Goal: Task Accomplishment & Management: Manage account settings

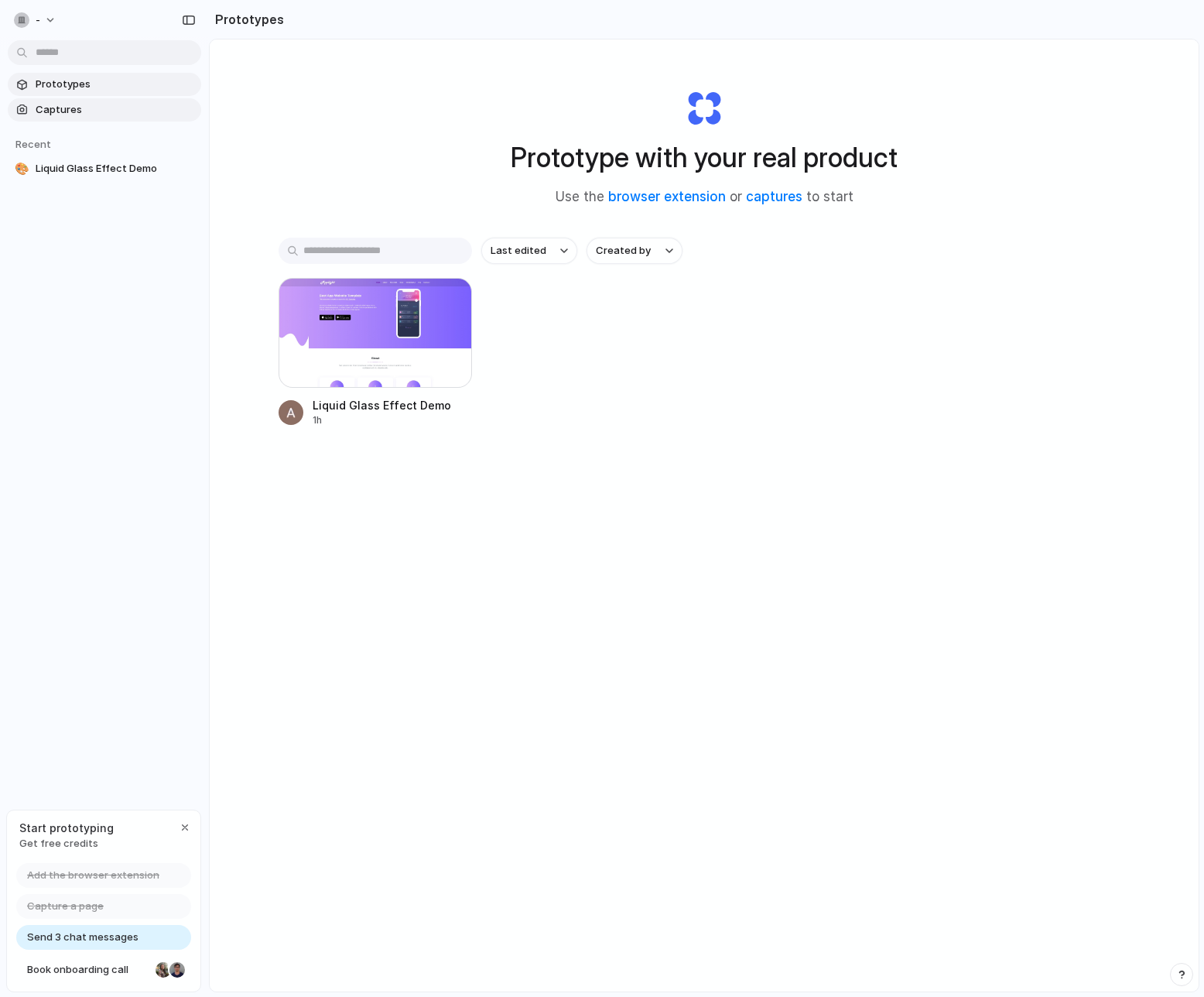
click at [62, 112] on span "Captures" at bounding box center [115, 110] width 160 height 16
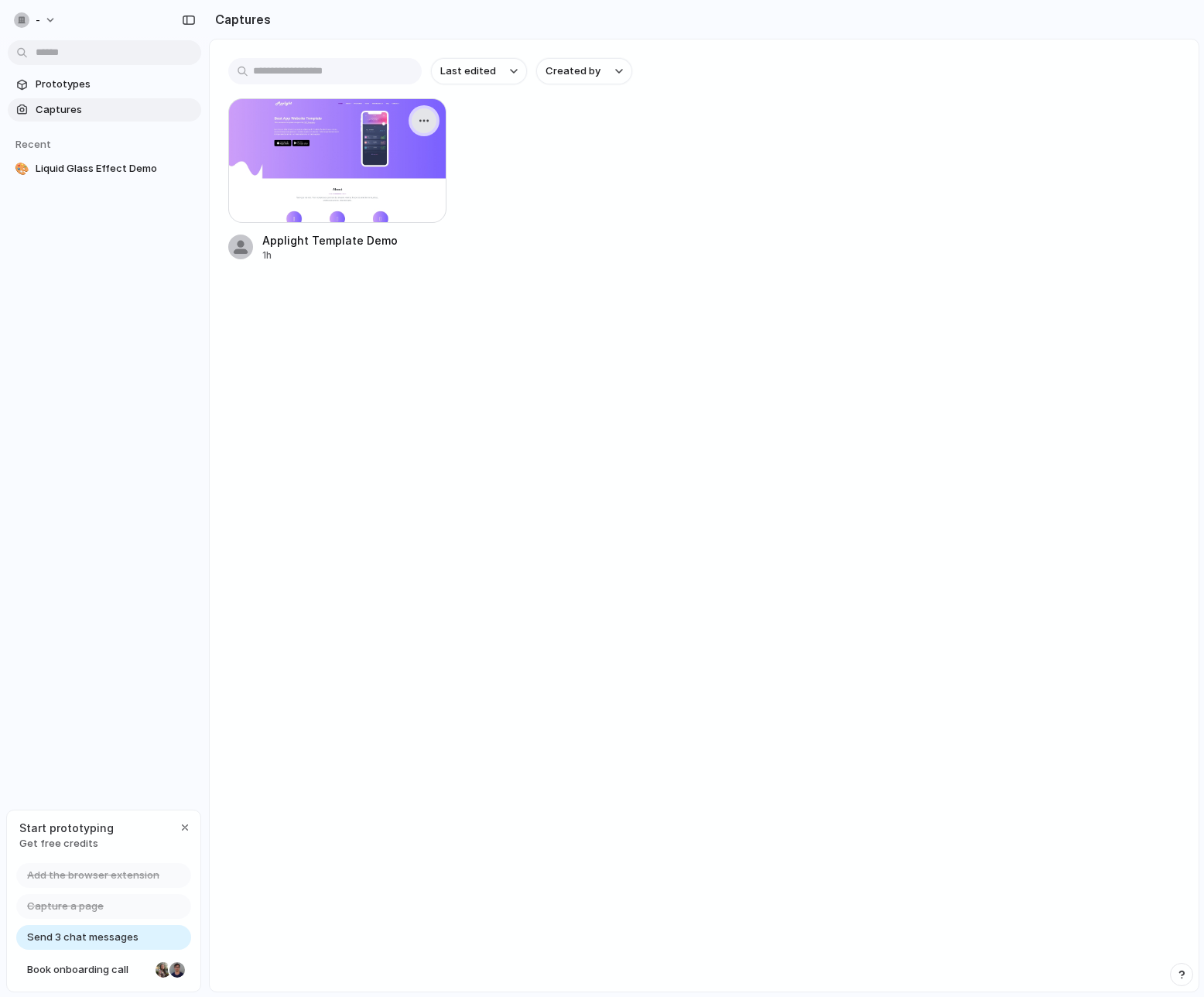
click at [432, 122] on button "button" at bounding box center [423, 120] width 25 height 25
click at [709, 226] on div "Create prototype Rename Copy link Open original page Delete" at bounding box center [602, 498] width 1204 height 997
click at [75, 89] on span "Prototypes" at bounding box center [115, 84] width 160 height 16
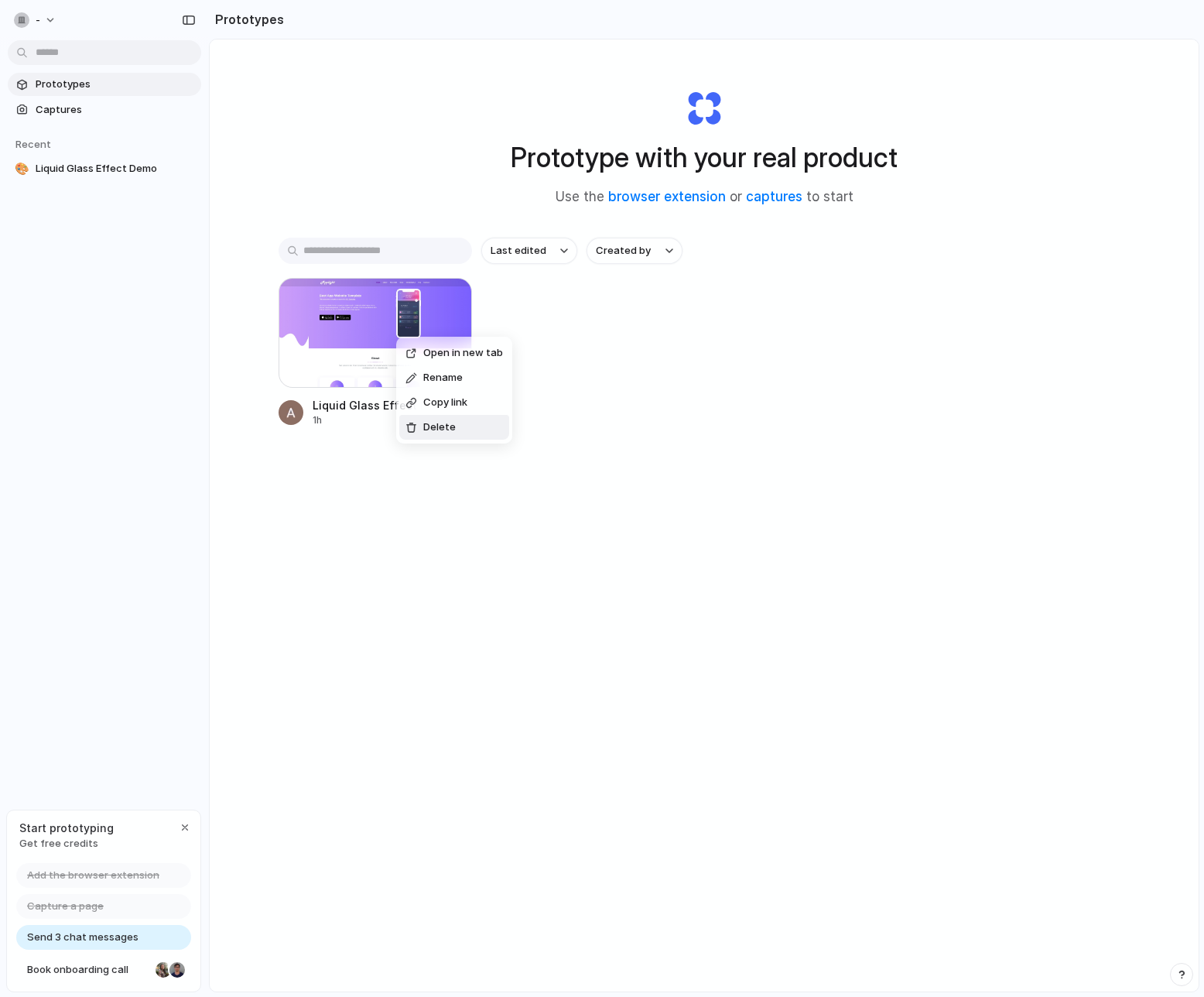
click at [906, 485] on div "Open in new tab Rename Copy link Delete" at bounding box center [602, 498] width 1204 height 997
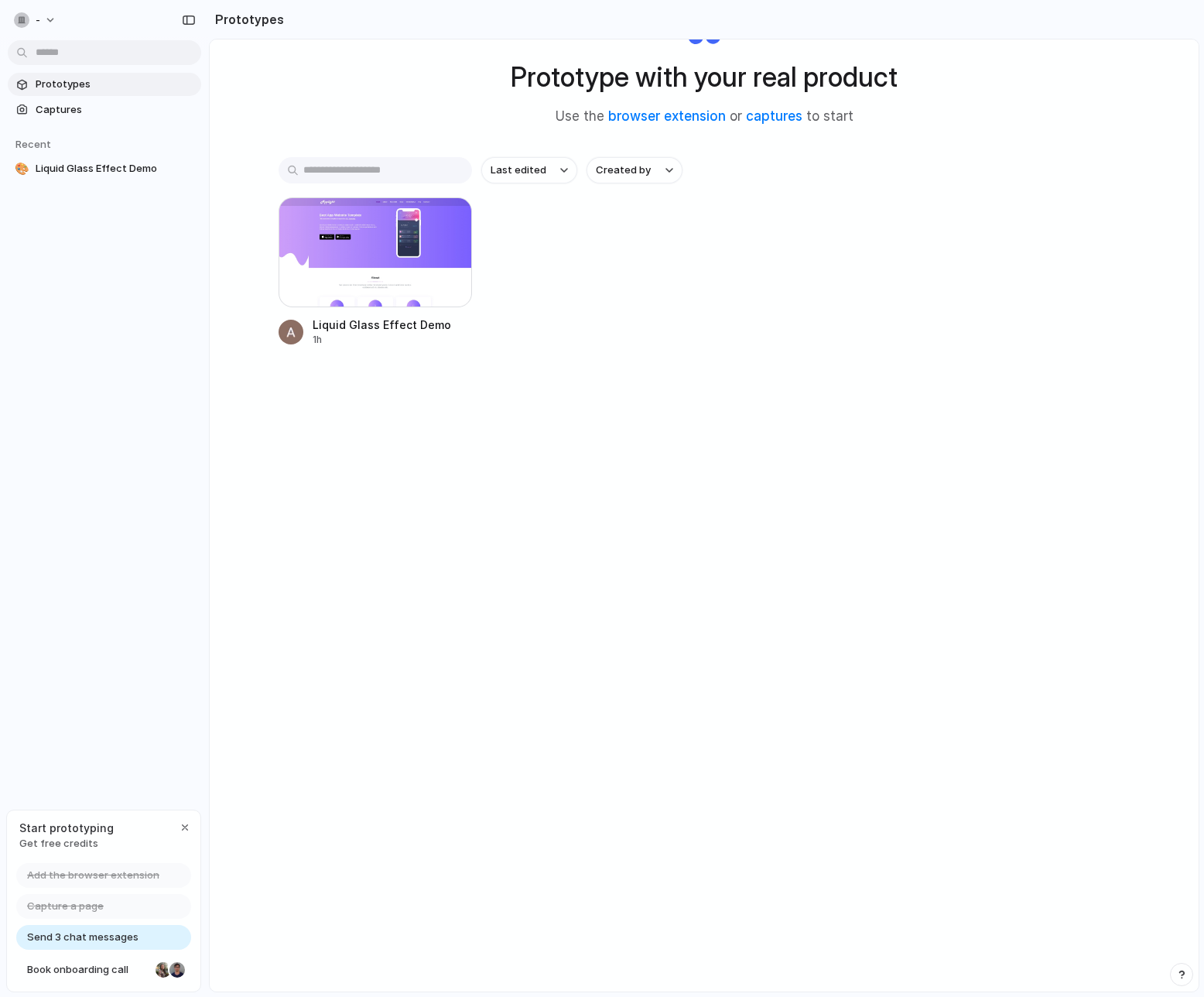
scroll to position [82, 0]
click at [181, 825] on div "button" at bounding box center [184, 827] width 12 height 12
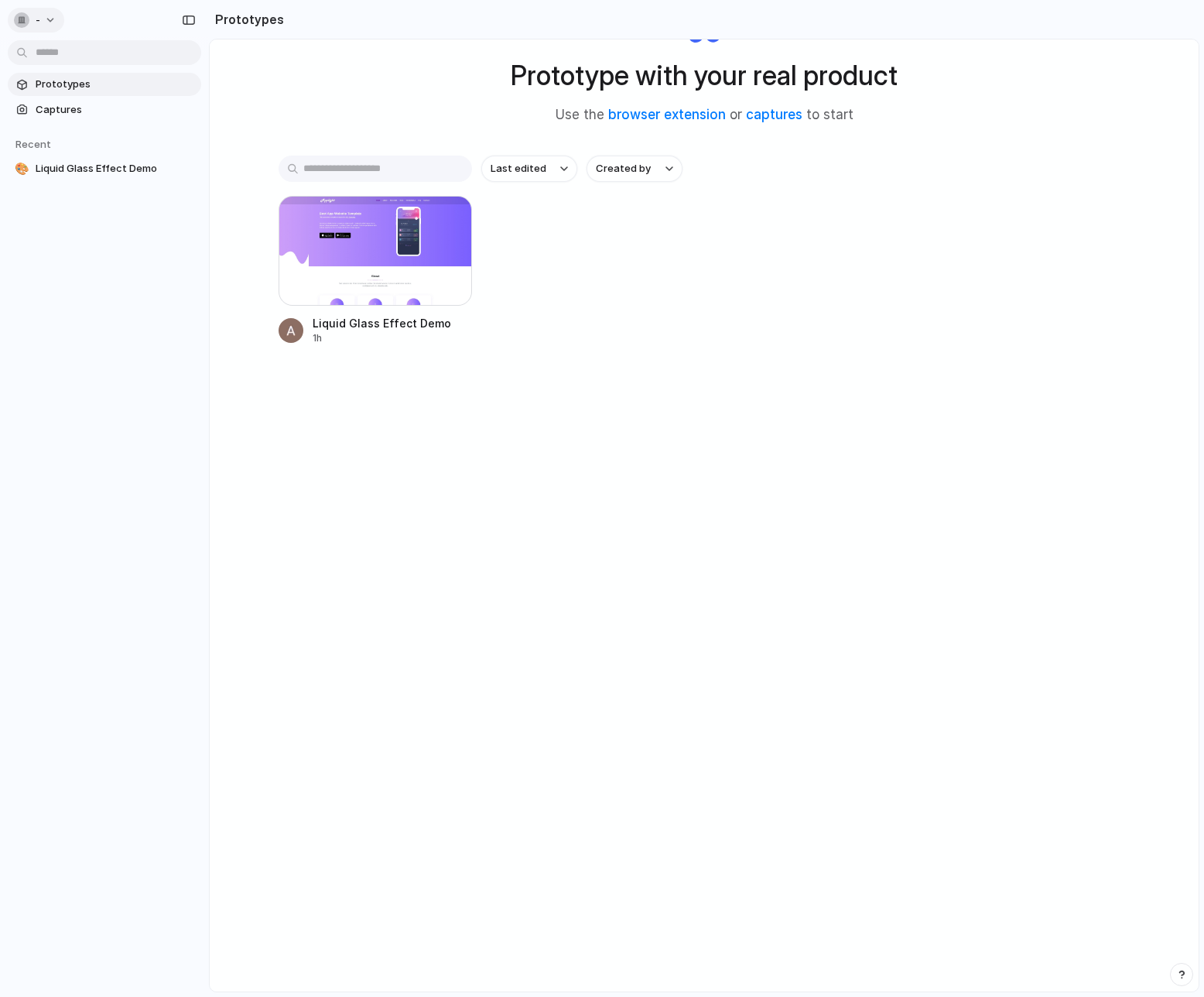
click at [49, 22] on button "-" at bounding box center [36, 20] width 57 height 25
click at [158, 147] on span "Dark" at bounding box center [161, 155] width 23 height 16
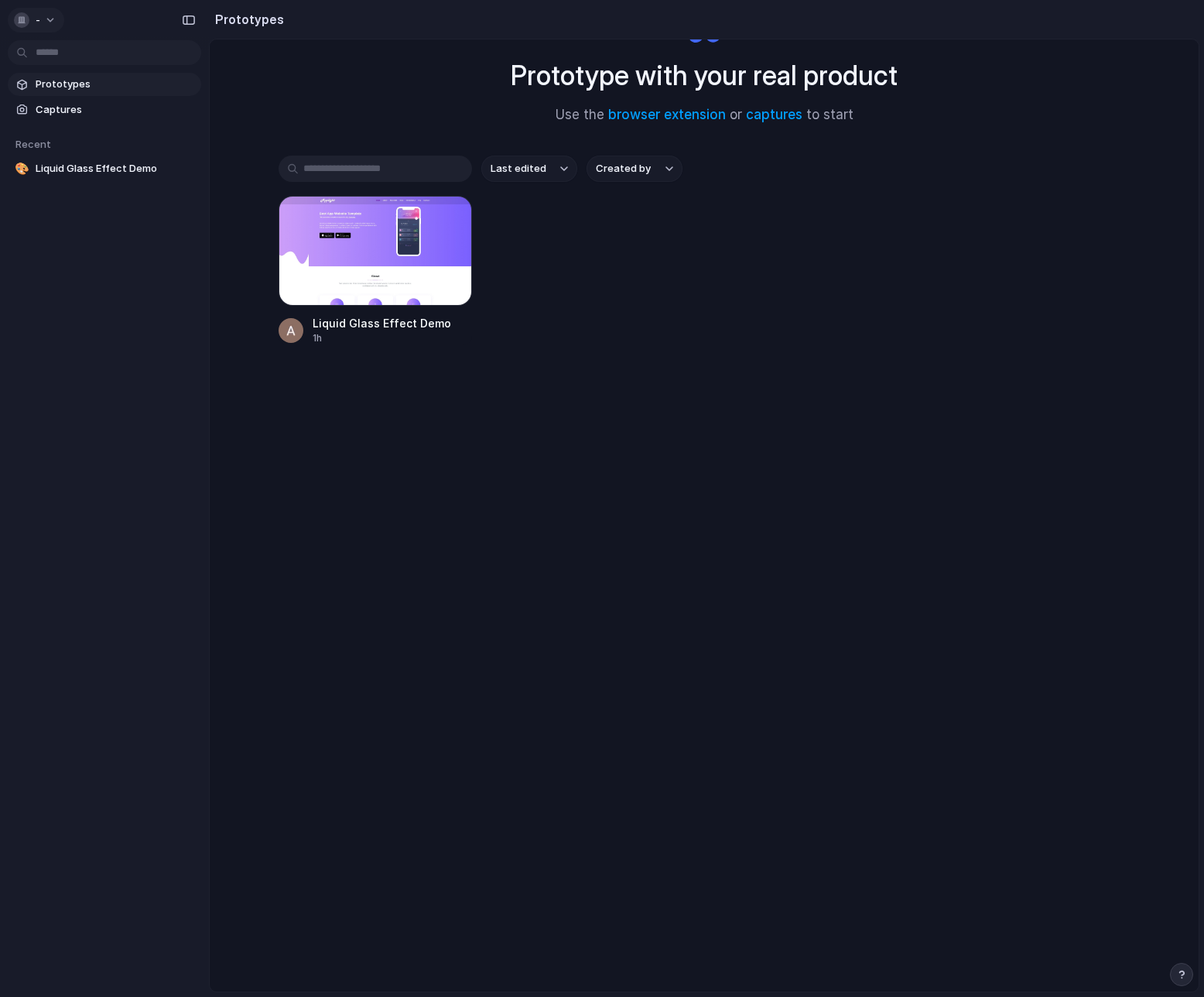
click at [45, 20] on button "-" at bounding box center [36, 20] width 57 height 25
click at [170, 185] on span "Neutral dark" at bounding box center [180, 179] width 60 height 16
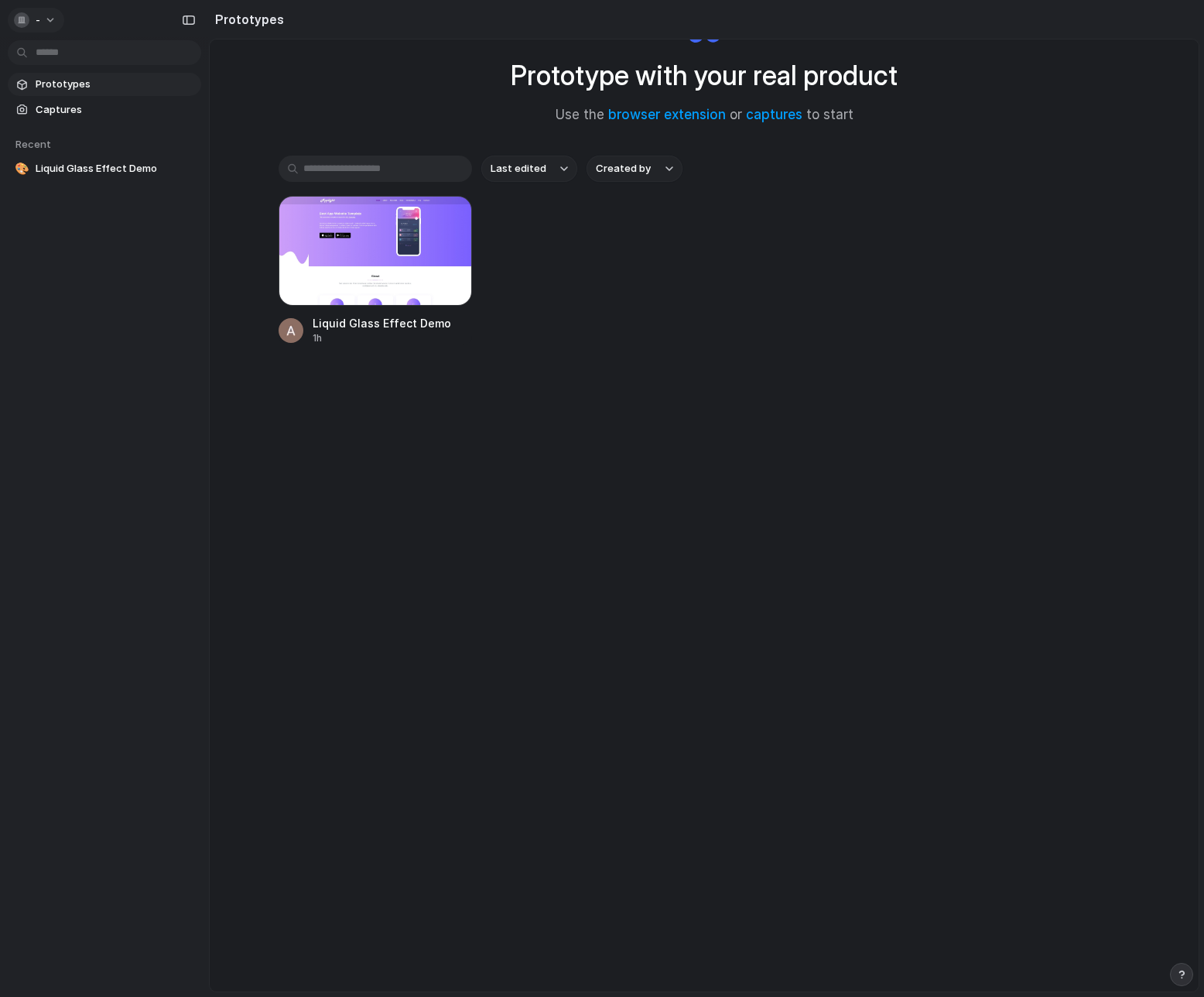
click at [52, 27] on button "-" at bounding box center [36, 20] width 57 height 25
click at [201, 104] on li "System" at bounding box center [193, 104] width 101 height 25
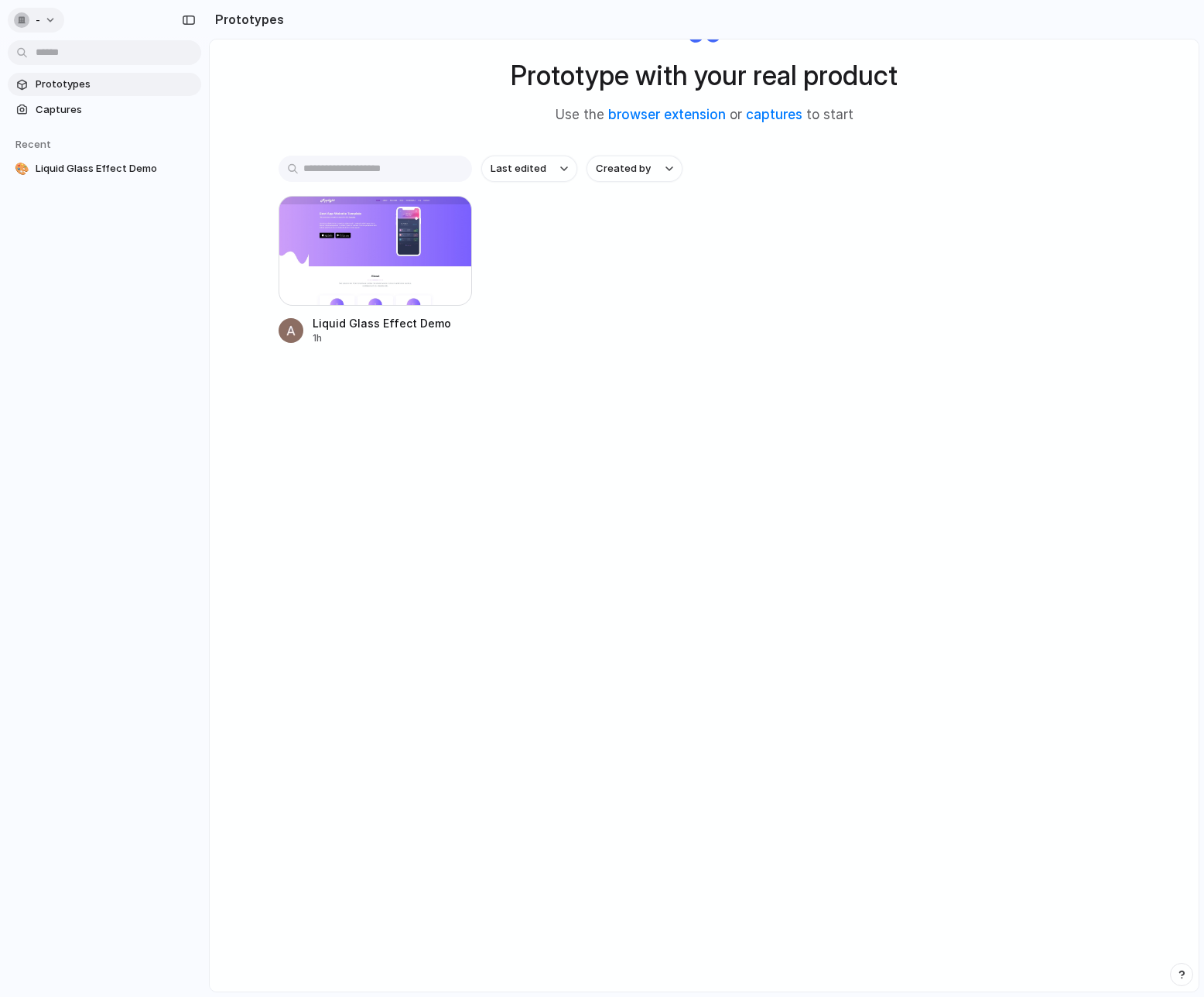
click at [41, 17] on button "-" at bounding box center [36, 20] width 57 height 25
click at [175, 201] on span "Forest" at bounding box center [166, 203] width 32 height 16
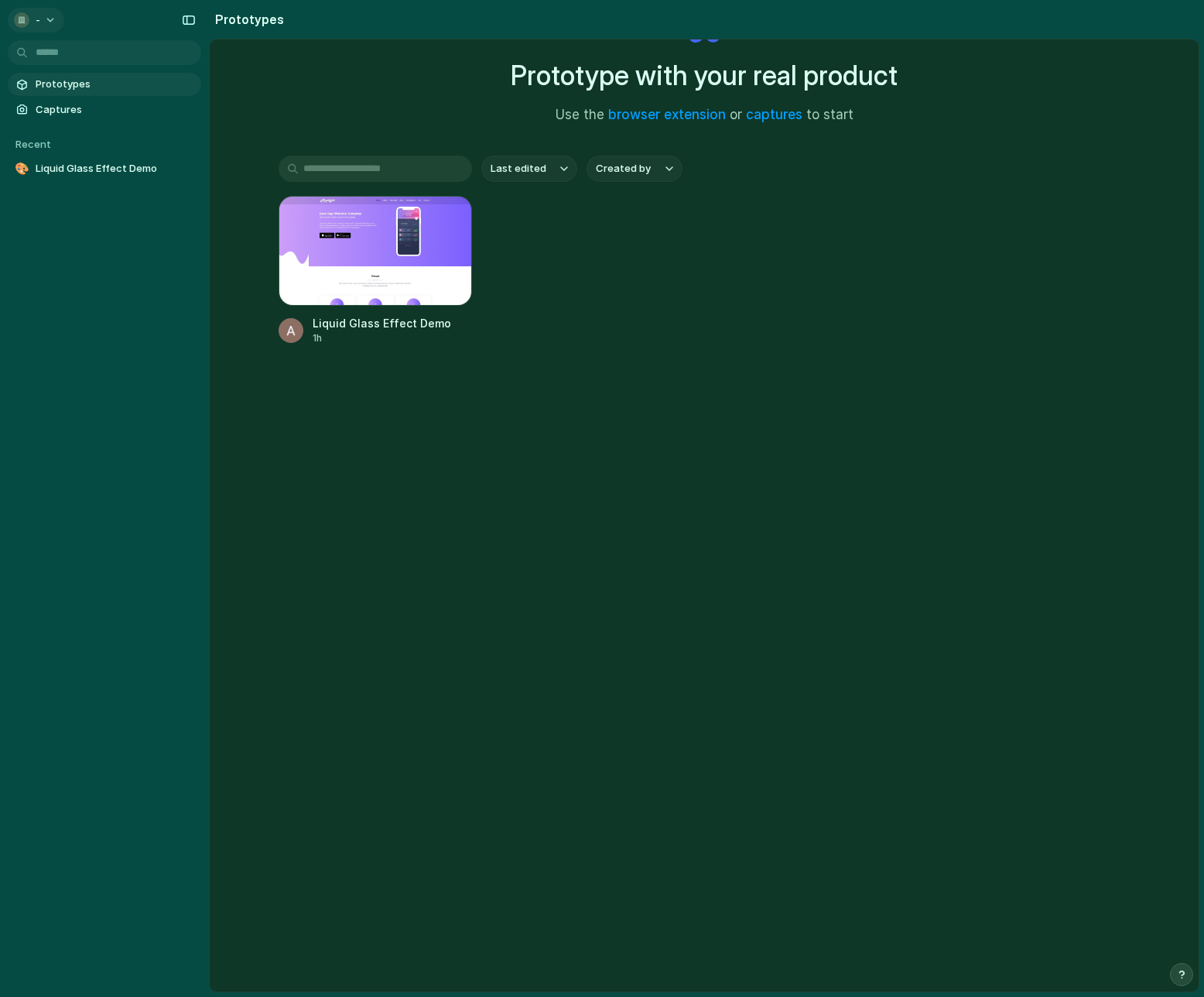
click at [59, 20] on button "-" at bounding box center [36, 20] width 57 height 25
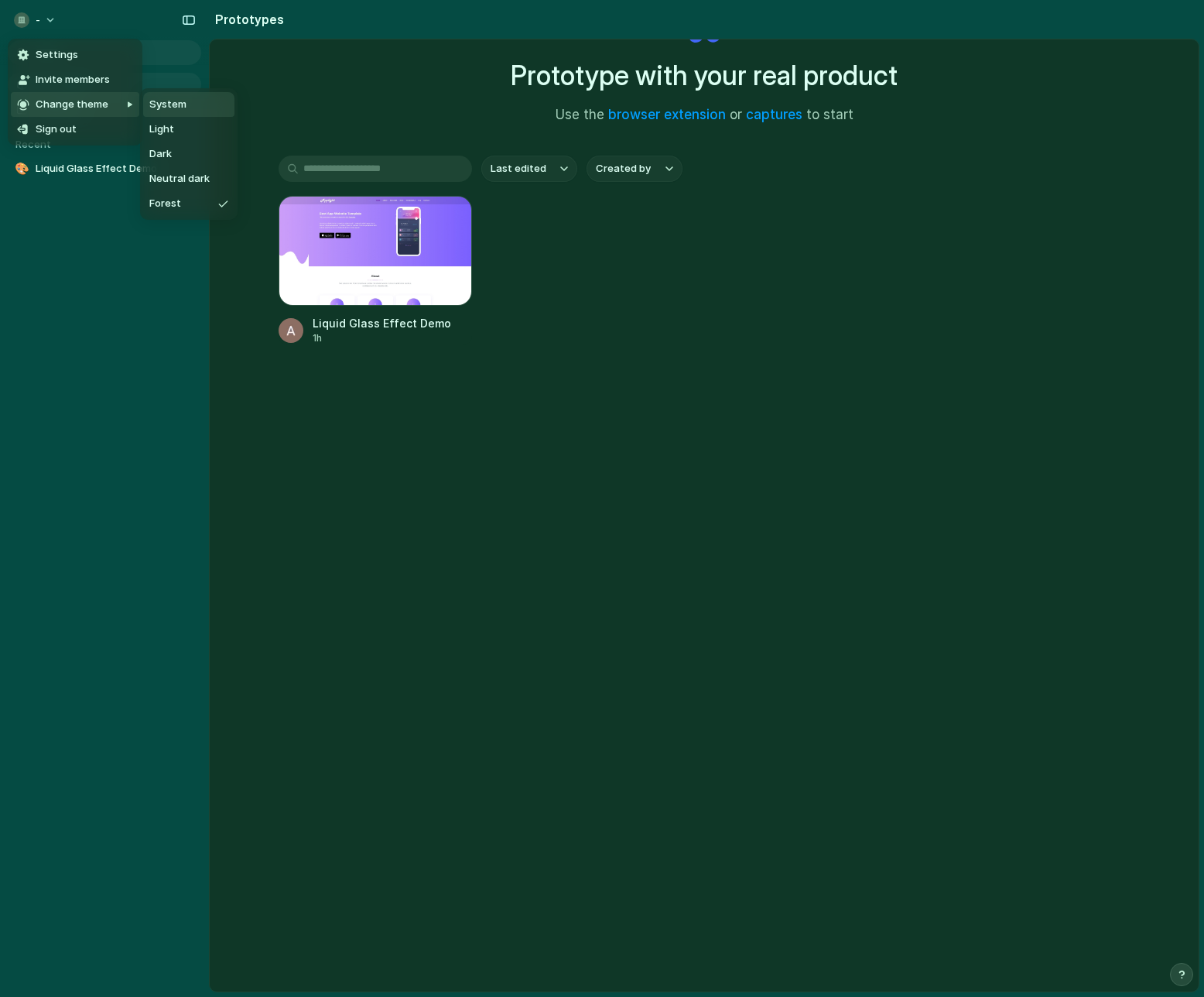
click at [161, 105] on span "System" at bounding box center [168, 105] width 37 height 16
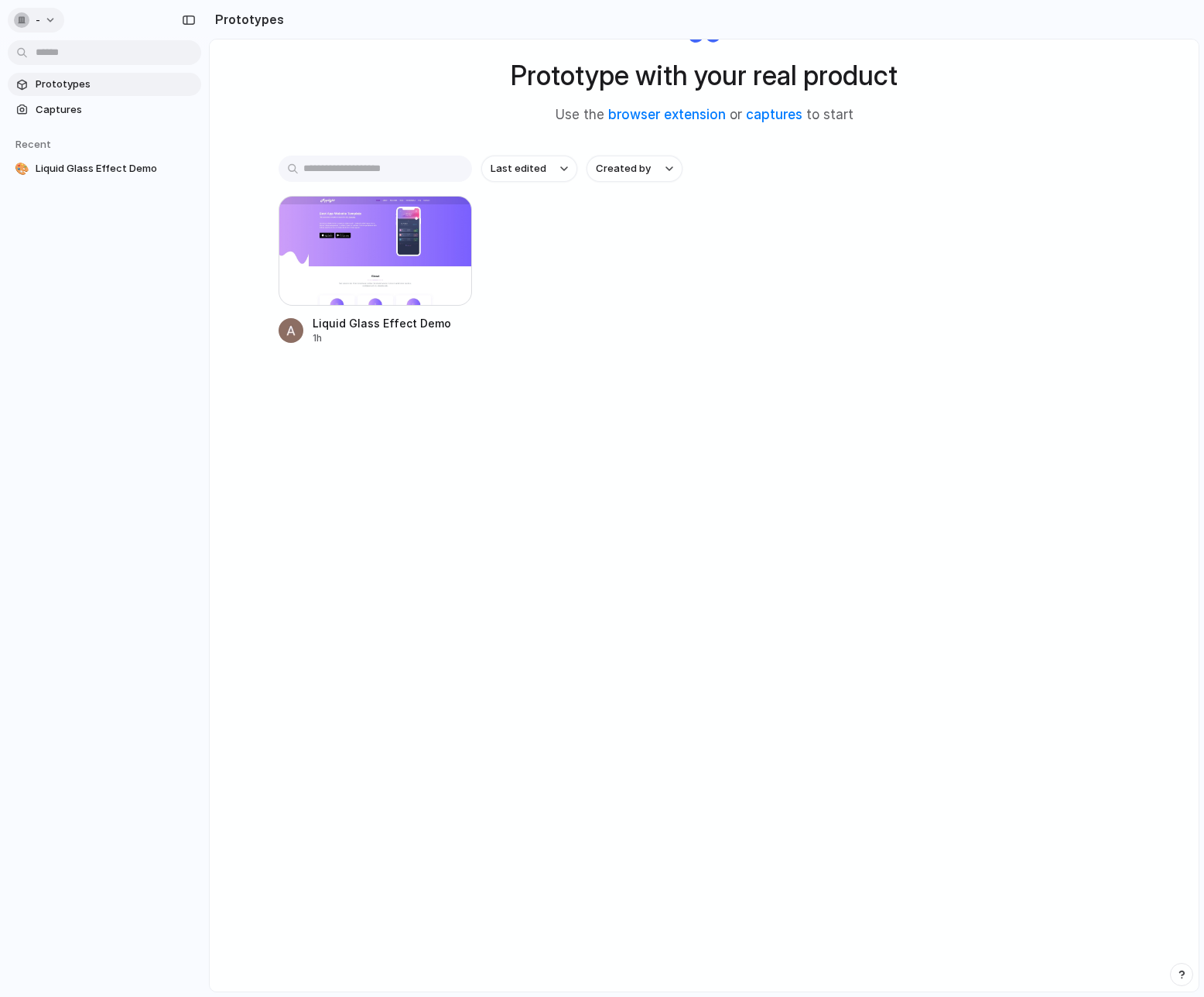
click at [56, 26] on button "-" at bounding box center [36, 20] width 57 height 25
click at [61, 59] on span "Settings" at bounding box center [57, 56] width 43 height 16
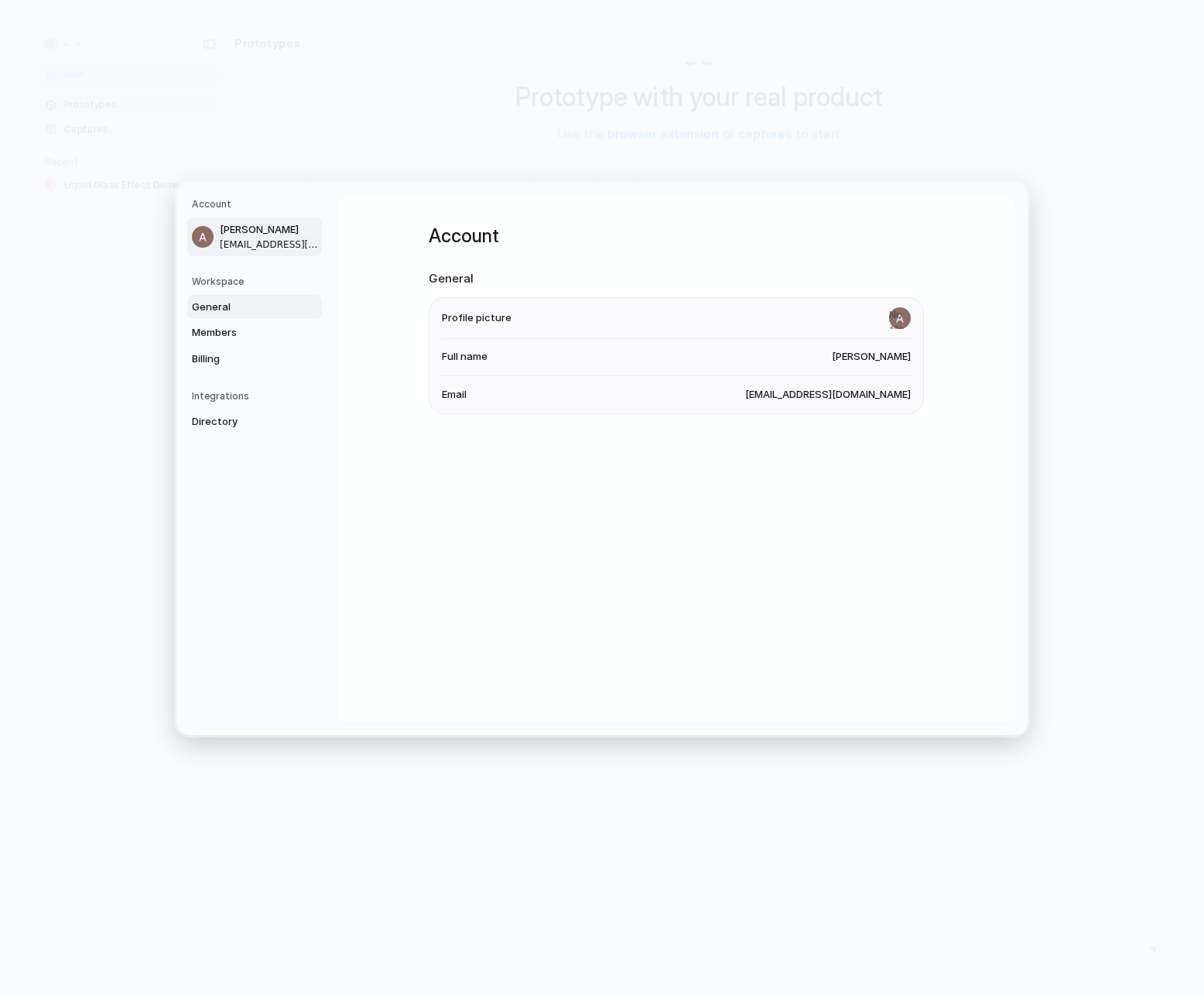
click at [229, 312] on span "General" at bounding box center [242, 307] width 99 height 16
click at [266, 333] on span "Members" at bounding box center [242, 333] width 99 height 16
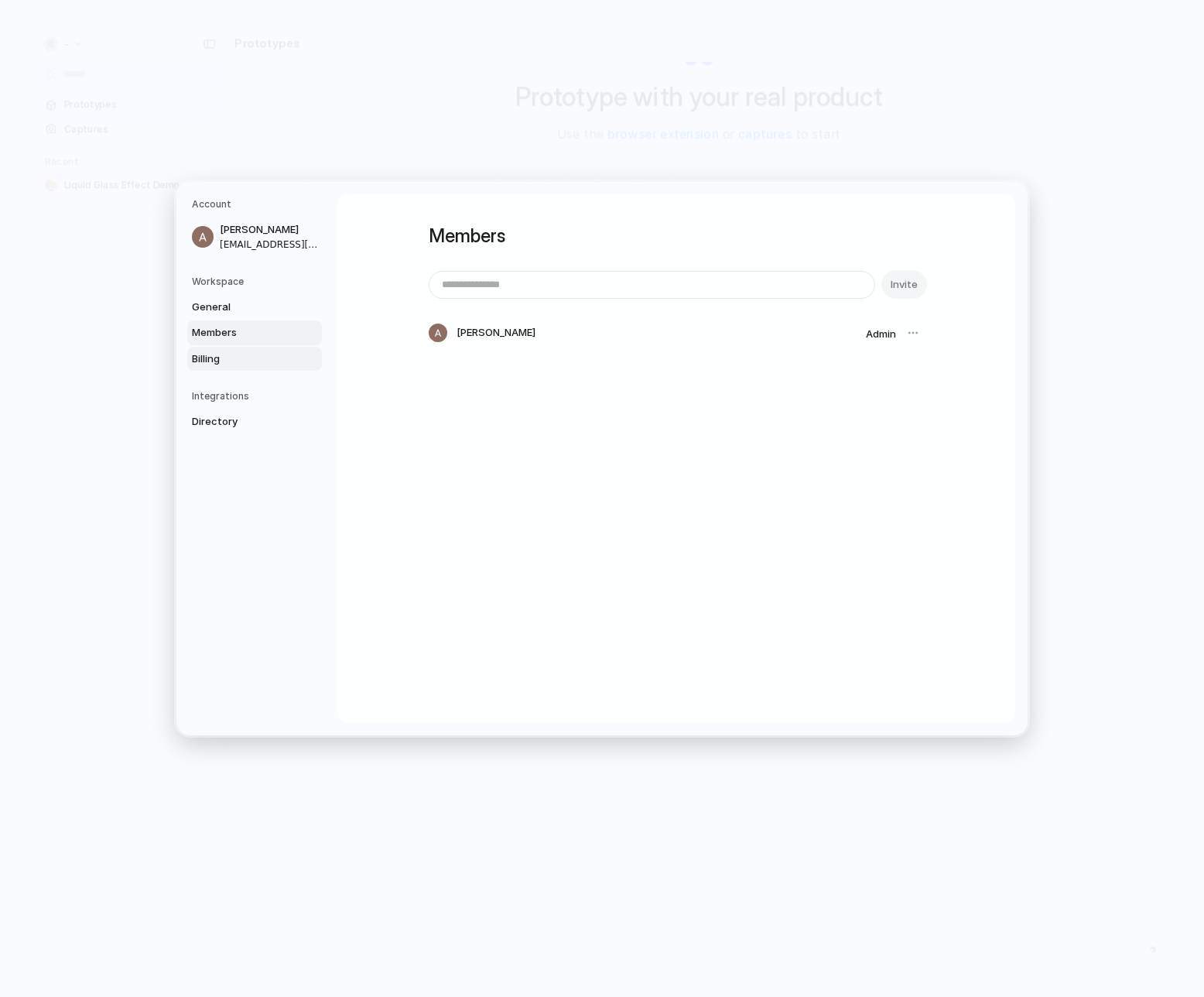
click at [213, 356] on span "Billing" at bounding box center [242, 359] width 99 height 16
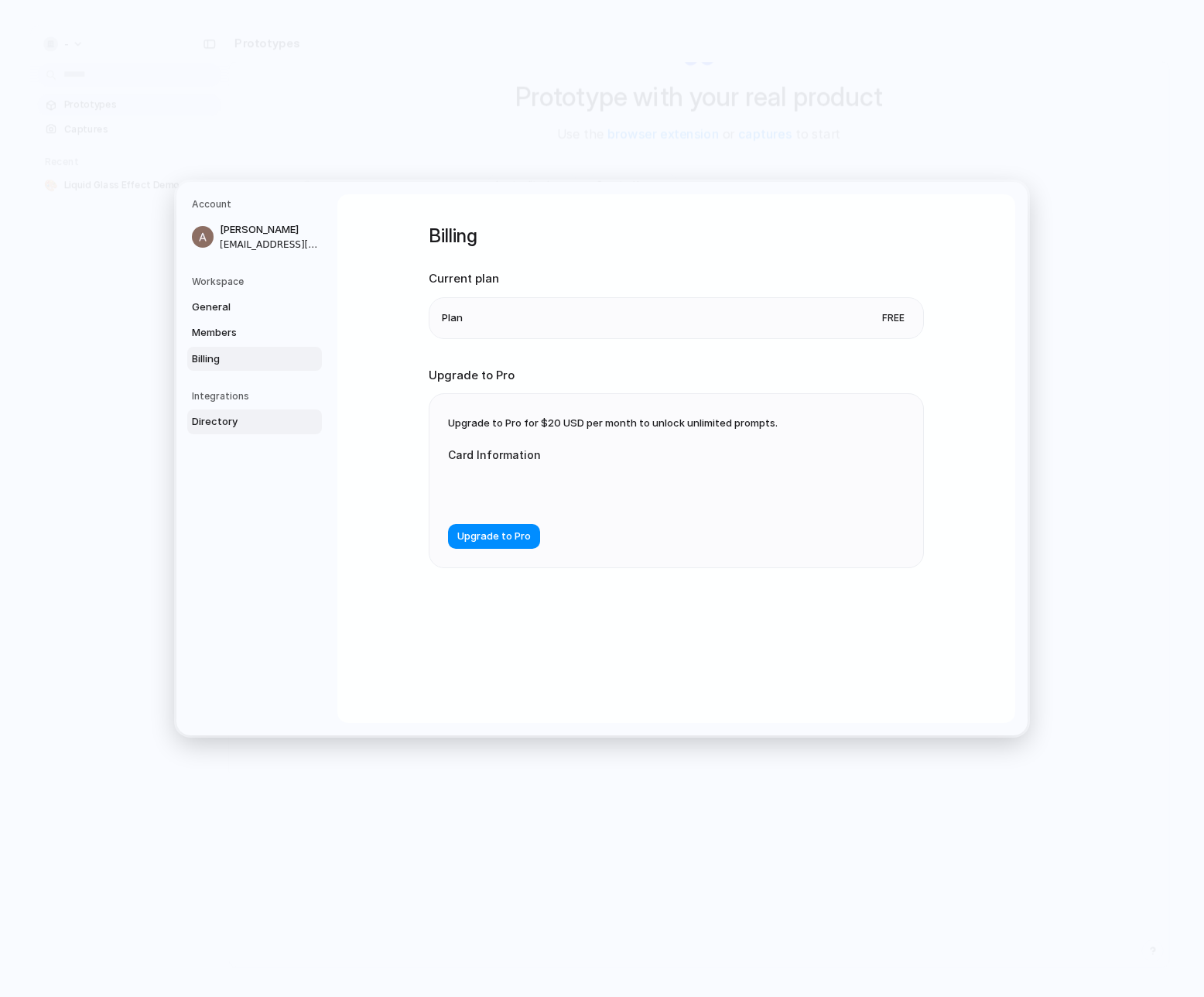
click at [255, 421] on span "Directory" at bounding box center [242, 423] width 99 height 16
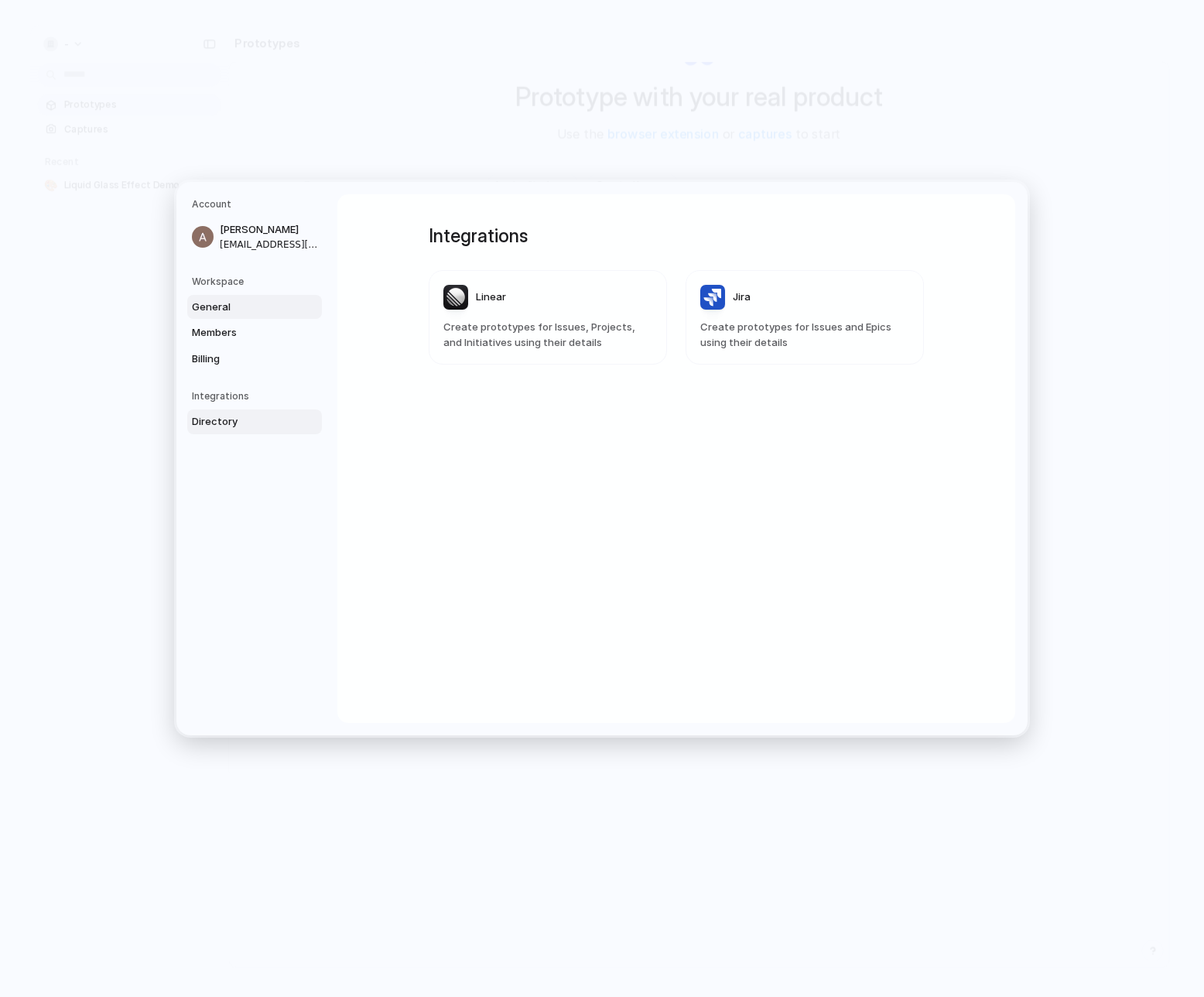
click at [221, 317] on link "General" at bounding box center [255, 307] width 135 height 25
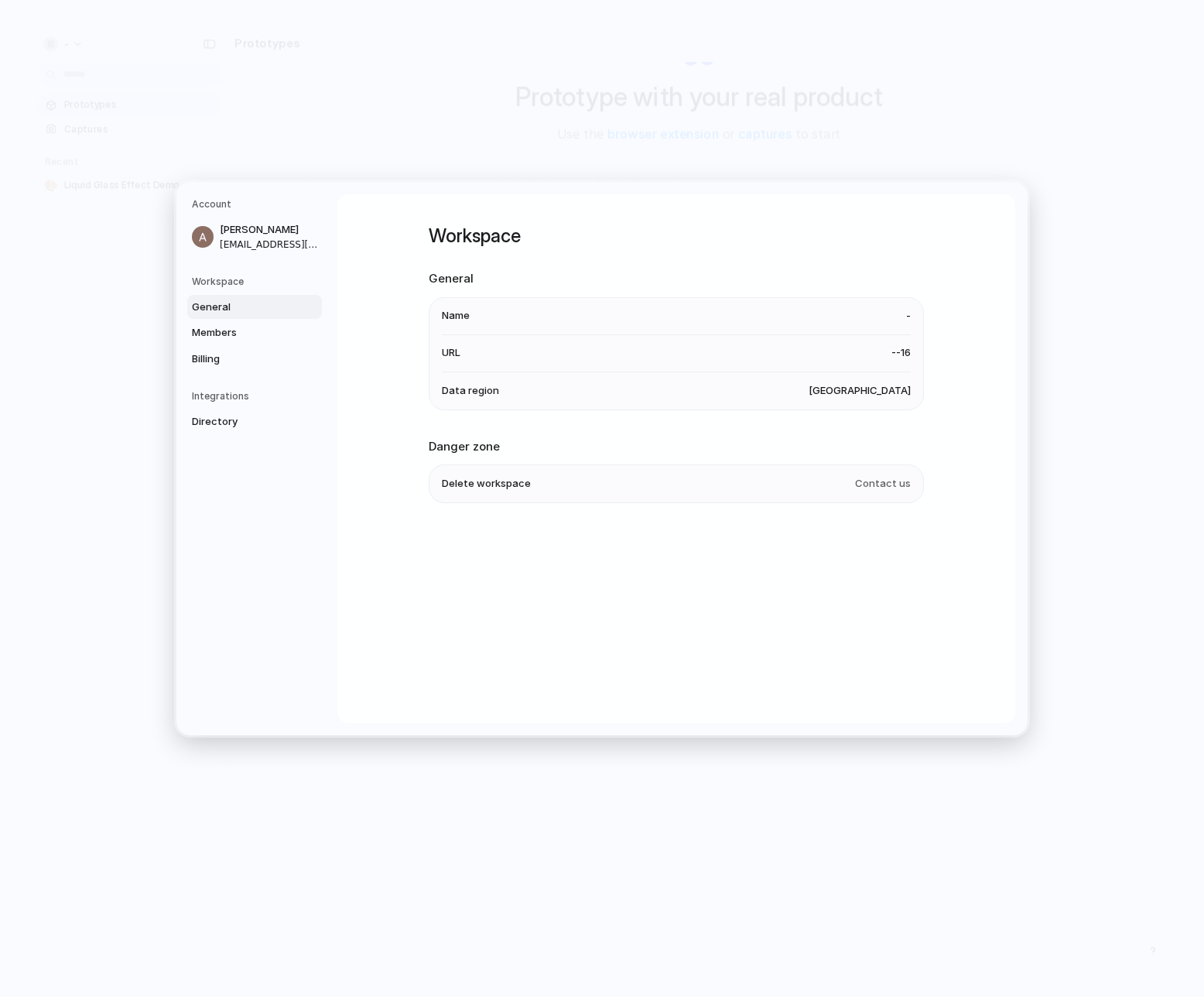
drag, startPoint x: 43, startPoint y: 430, endPoint x: 51, endPoint y: 407, distance: 24.4
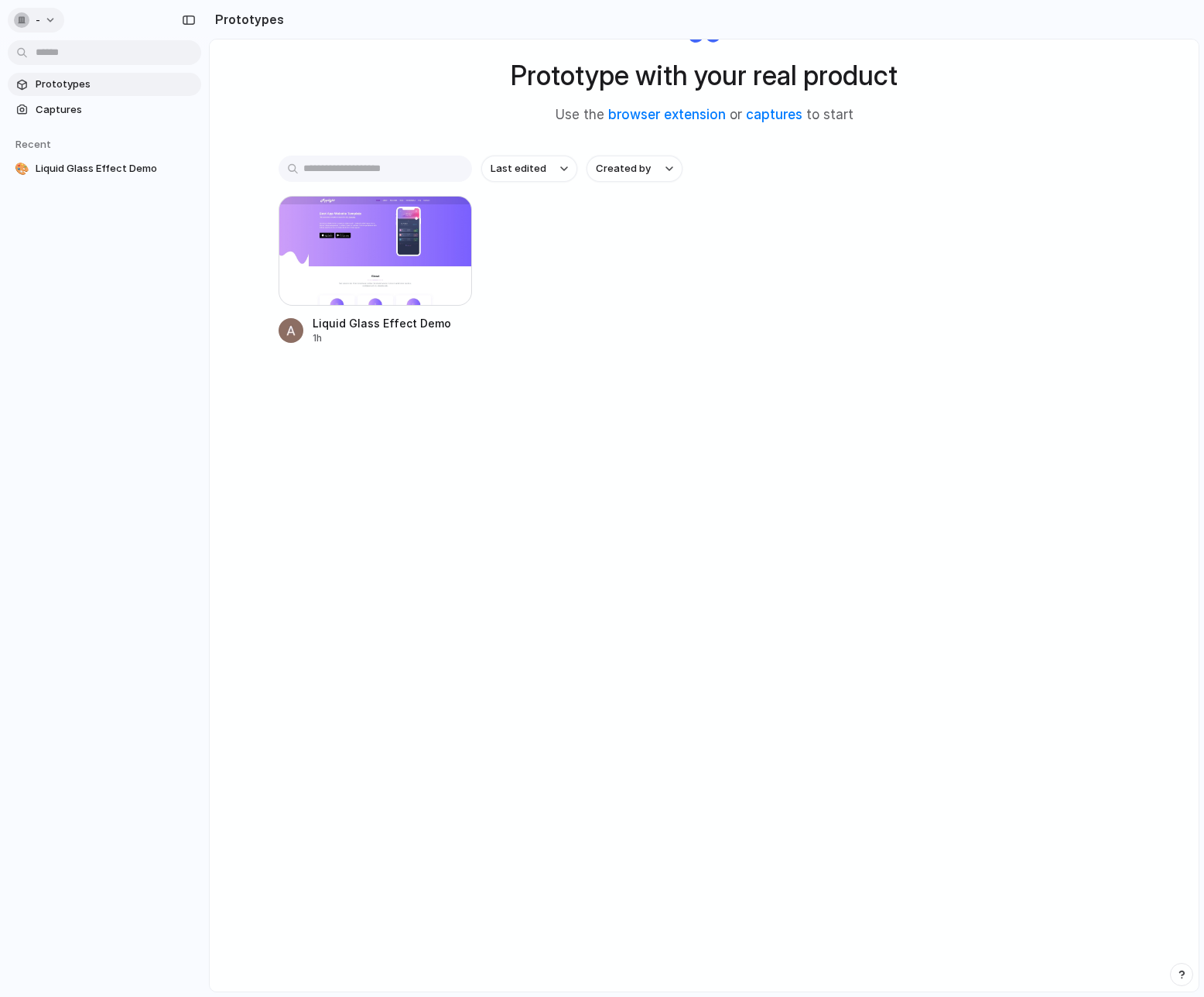
click at [20, 18] on div "button" at bounding box center [22, 20] width 16 height 16
click at [100, 552] on div "Settings Invite members Change theme Sign out" at bounding box center [602, 498] width 1204 height 997
click at [452, 220] on div "button" at bounding box center [449, 218] width 12 height 12
click at [647, 379] on div "Open in new tab Rename Copy link Delete" at bounding box center [602, 498] width 1204 height 997
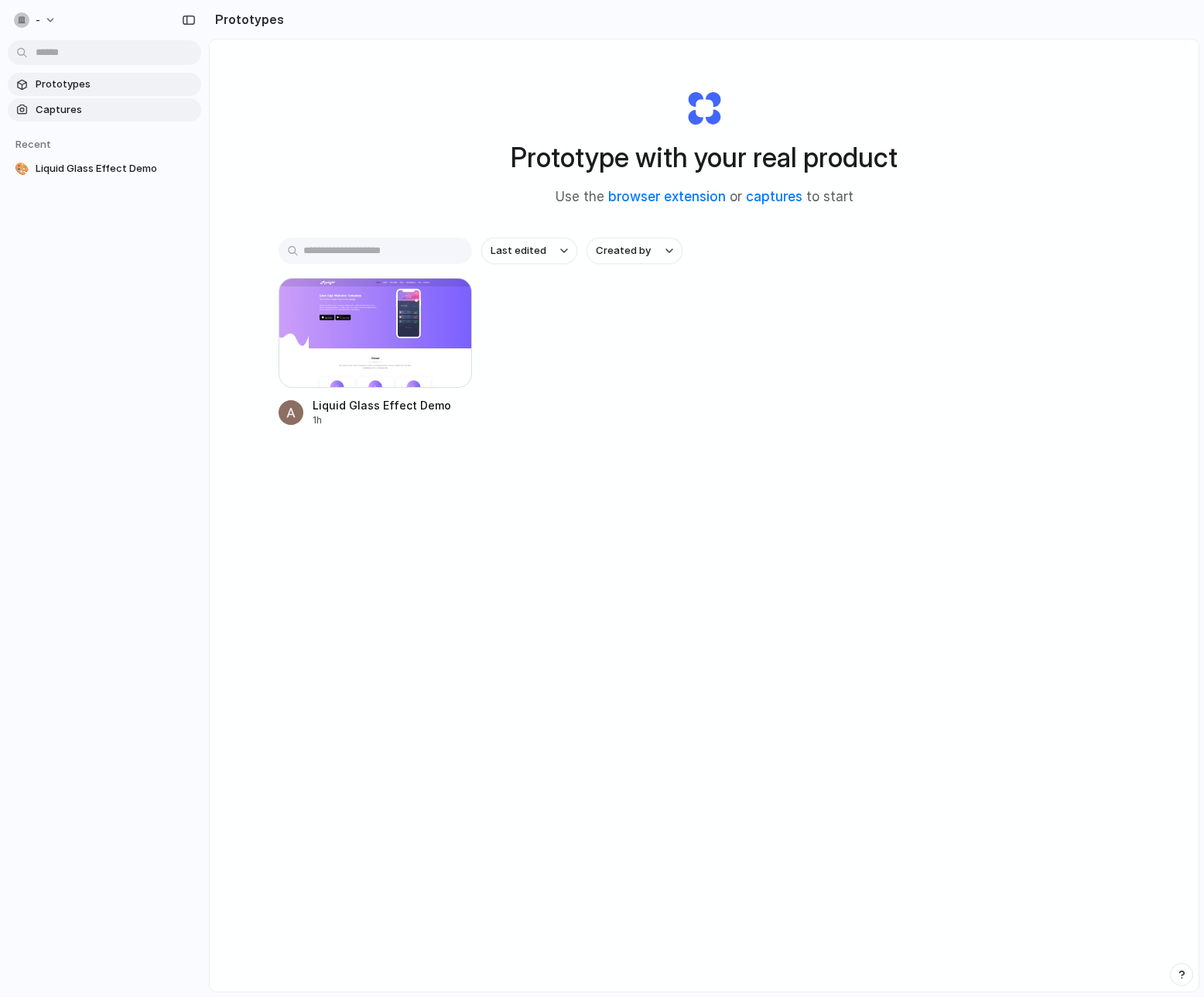
click at [84, 115] on span "Captures" at bounding box center [115, 110] width 160 height 16
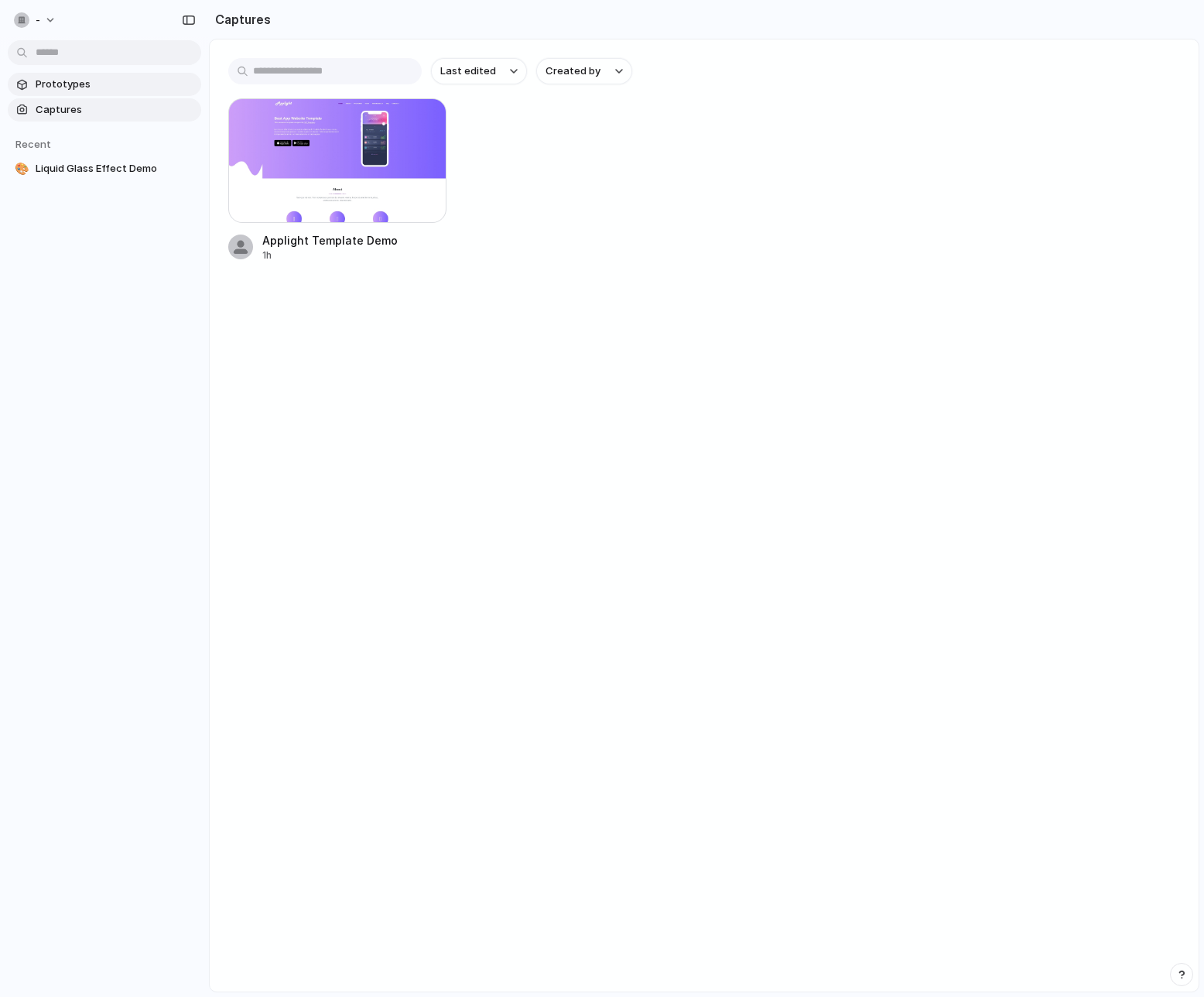
click at [94, 82] on span "Prototypes" at bounding box center [115, 84] width 160 height 16
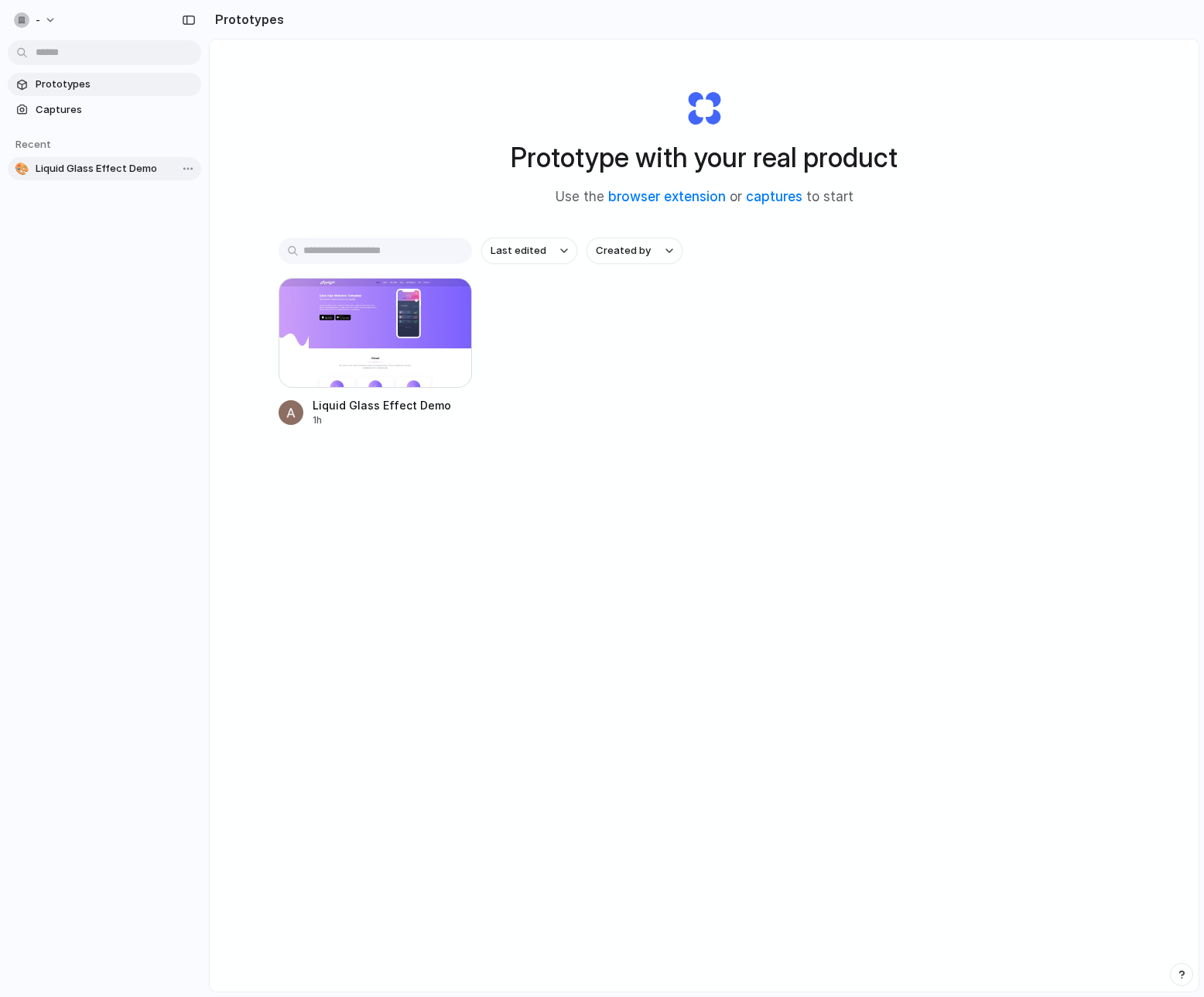
click at [86, 165] on span "Liquid Glass Effect Demo" at bounding box center [115, 169] width 160 height 16
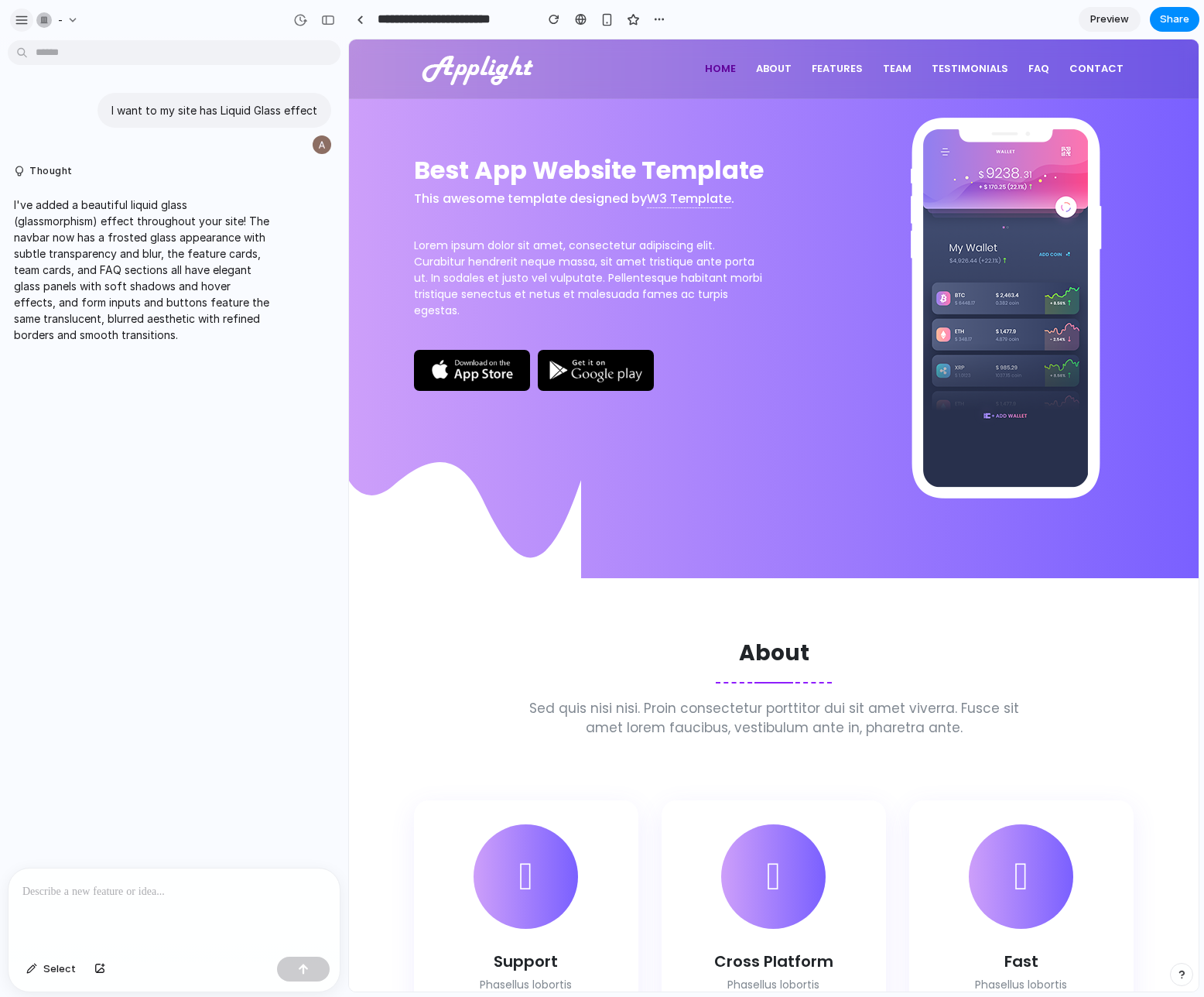
click at [23, 19] on div "button" at bounding box center [22, 20] width 14 height 14
click at [288, 512] on div "I want to my site has Liquid Glass effect Thought I've added a beautiful liquid…" at bounding box center [170, 457] width 339 height 821
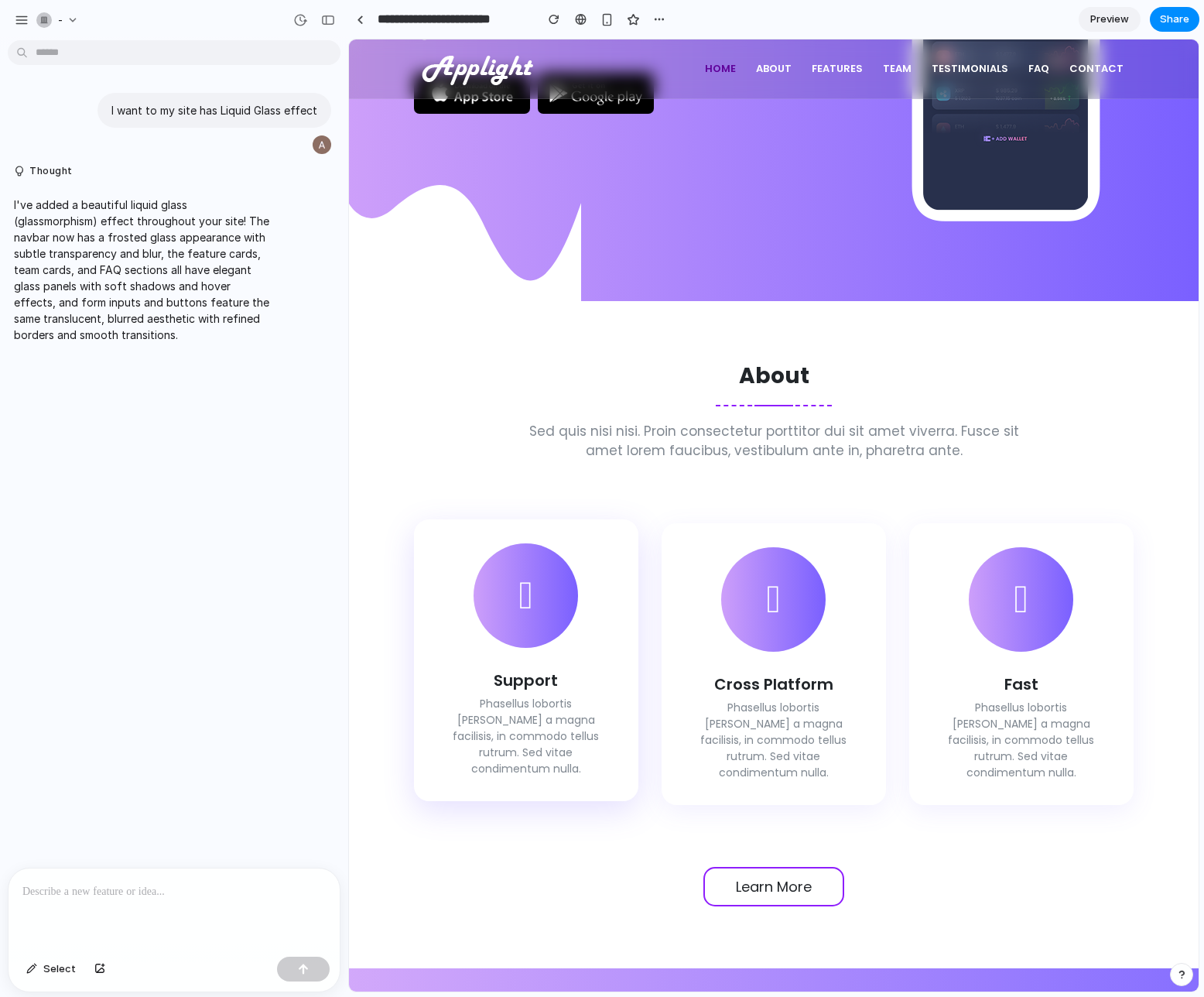
scroll to position [279, 0]
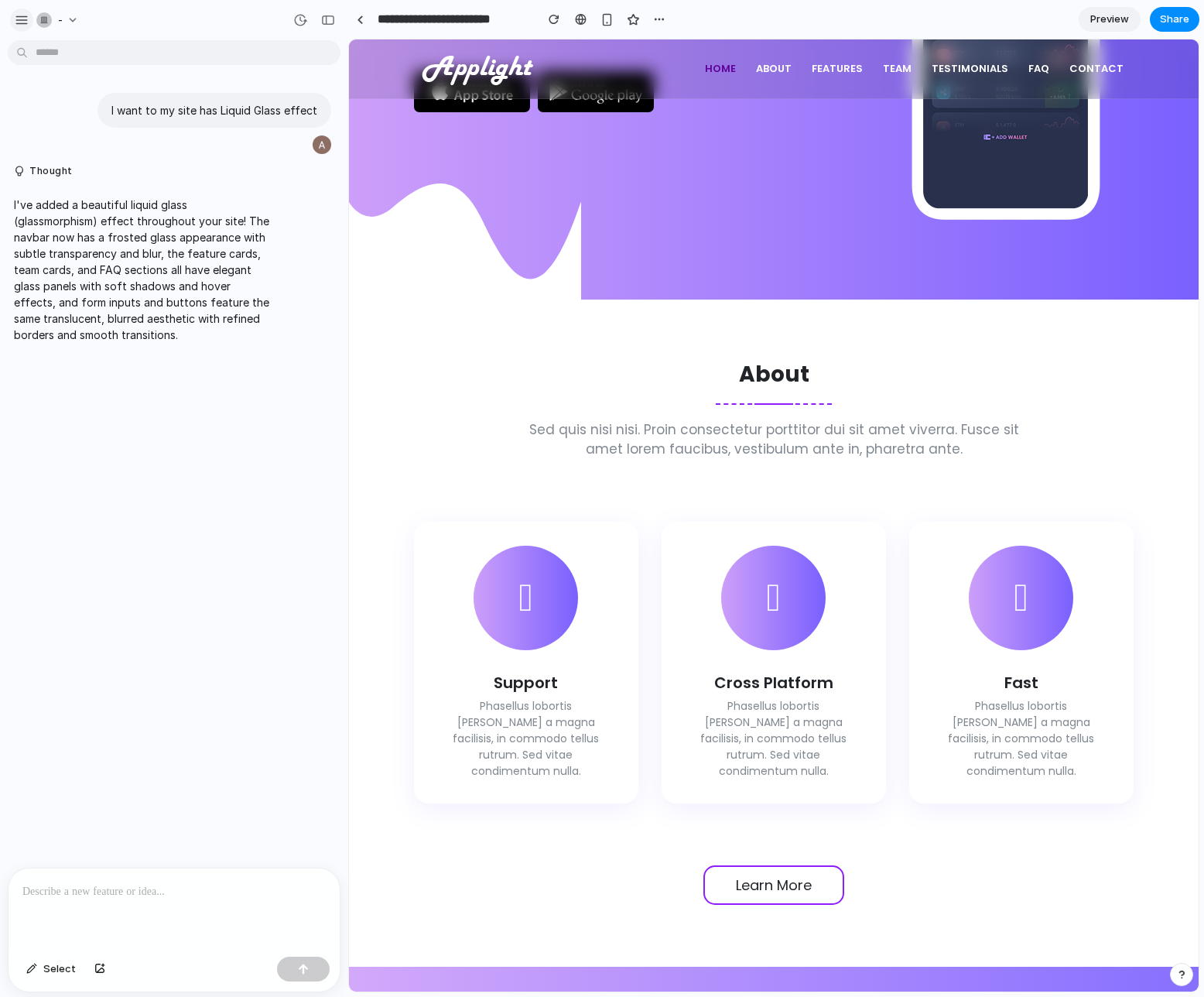
click at [16, 29] on button "button" at bounding box center [21, 20] width 23 height 23
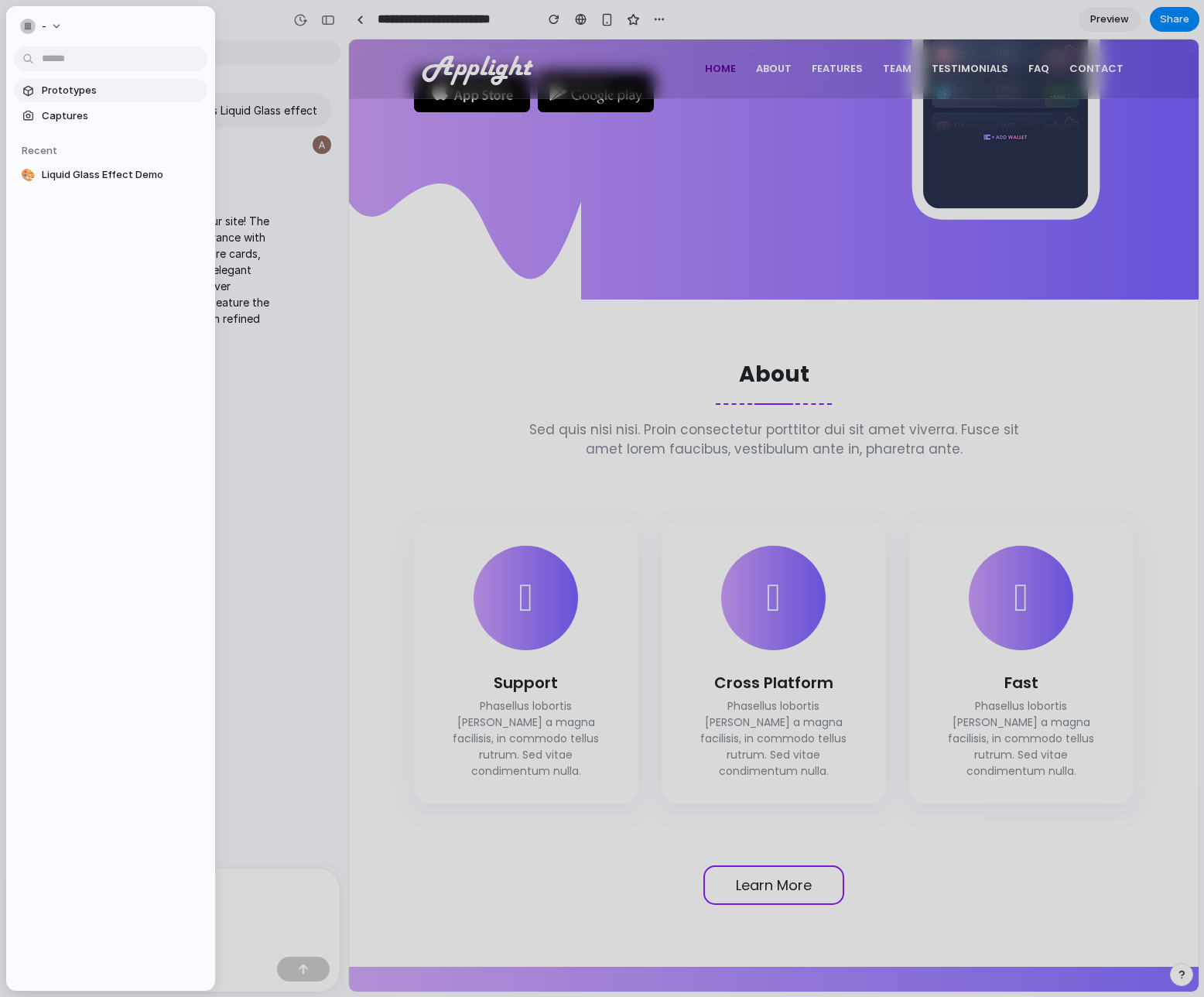
click at [90, 87] on span "Prototypes" at bounding box center [121, 91] width 160 height 16
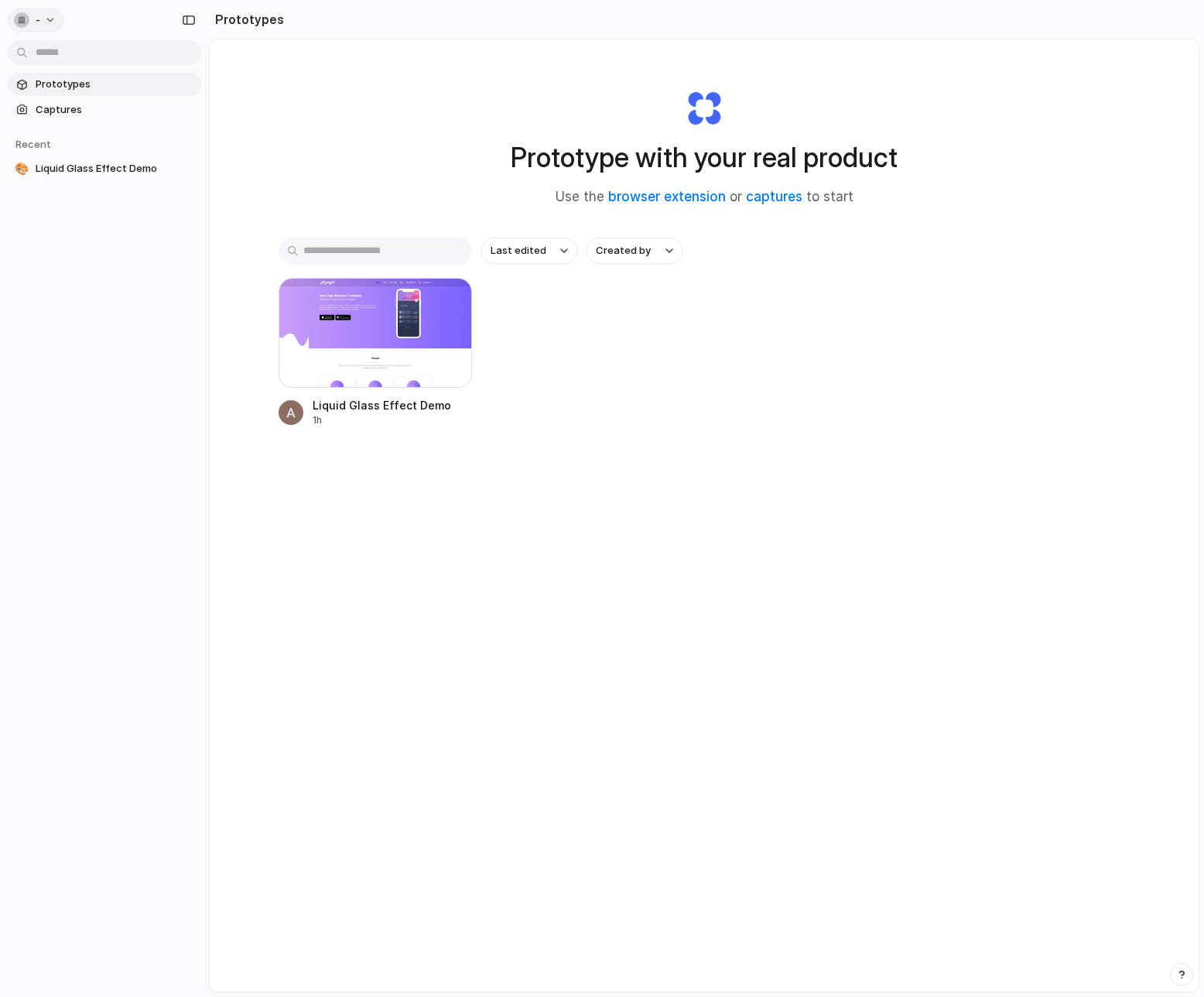
click at [45, 24] on button "-" at bounding box center [36, 20] width 57 height 25
drag, startPoint x: 118, startPoint y: 265, endPoint x: 123, endPoint y: 484, distance: 219.1
click at [123, 484] on div "Settings Invite members Change theme Sign out" at bounding box center [602, 498] width 1204 height 997
click at [123, 478] on div "- Prototypes Captures Recent 🎨 Liquid Glass Effect Demo" at bounding box center [104, 498] width 209 height 997
click at [24, 18] on div "button" at bounding box center [22, 20] width 16 height 16
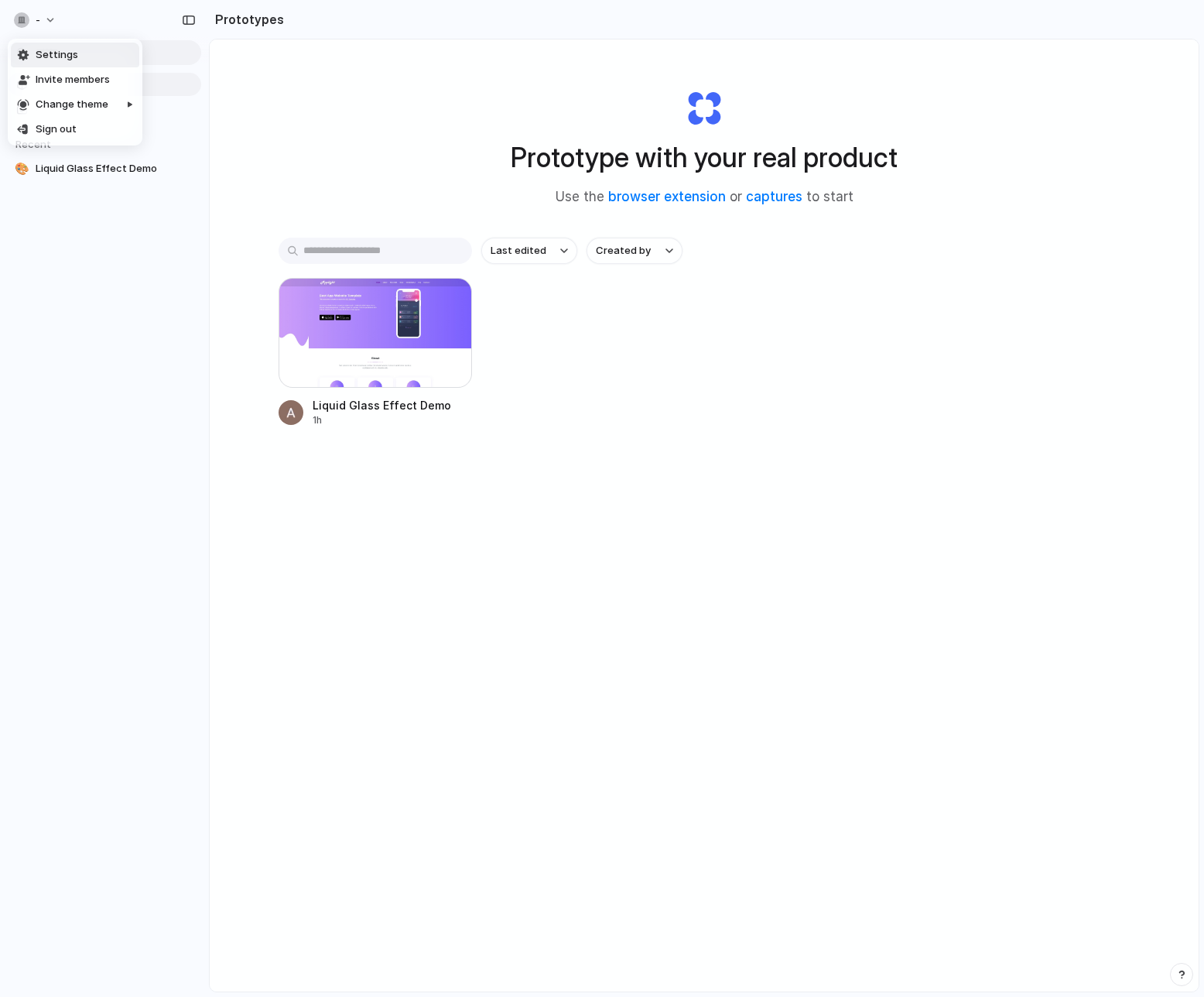
click at [41, 57] on span "Settings" at bounding box center [57, 56] width 43 height 16
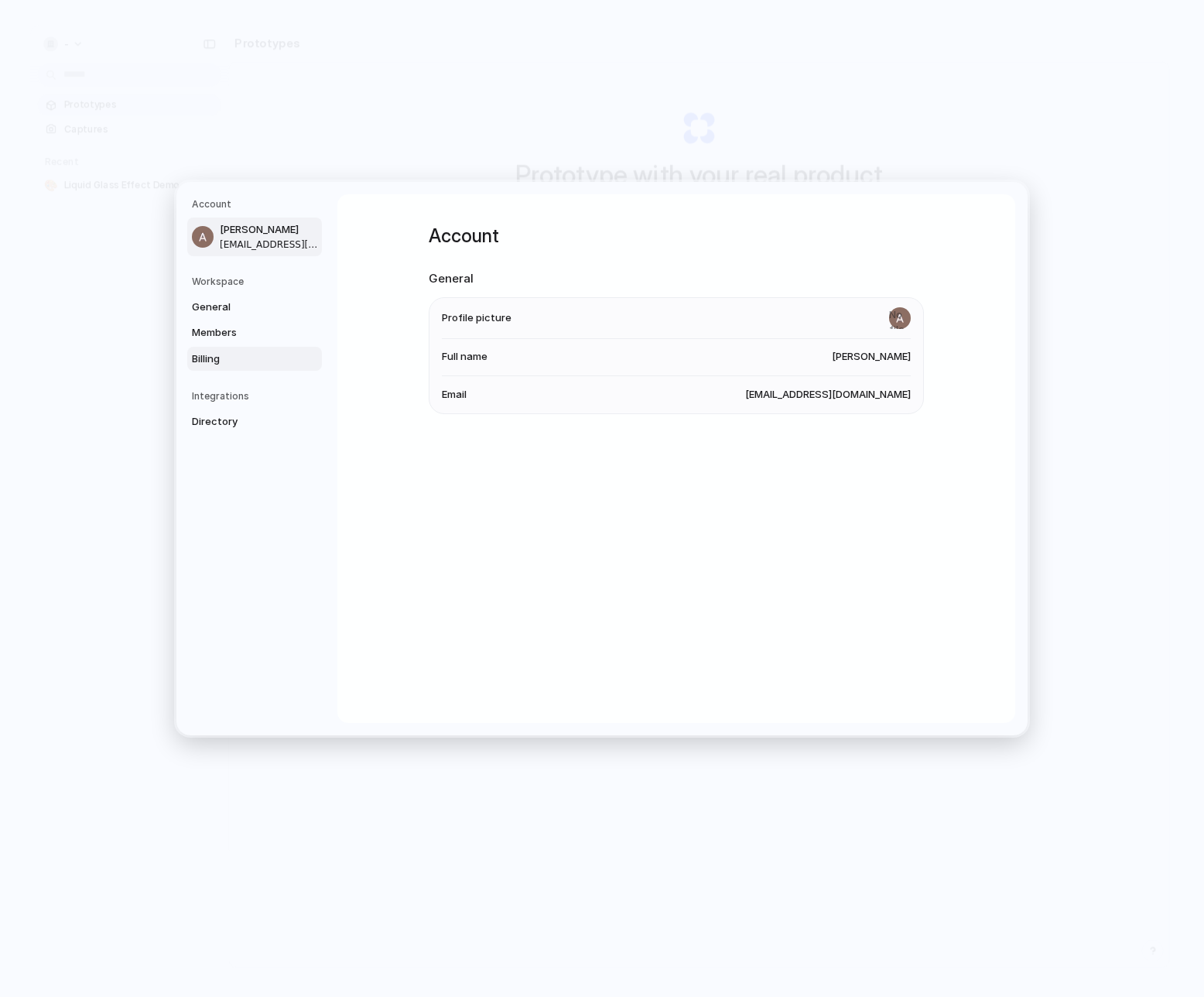
click at [220, 352] on span "Billing" at bounding box center [242, 359] width 99 height 16
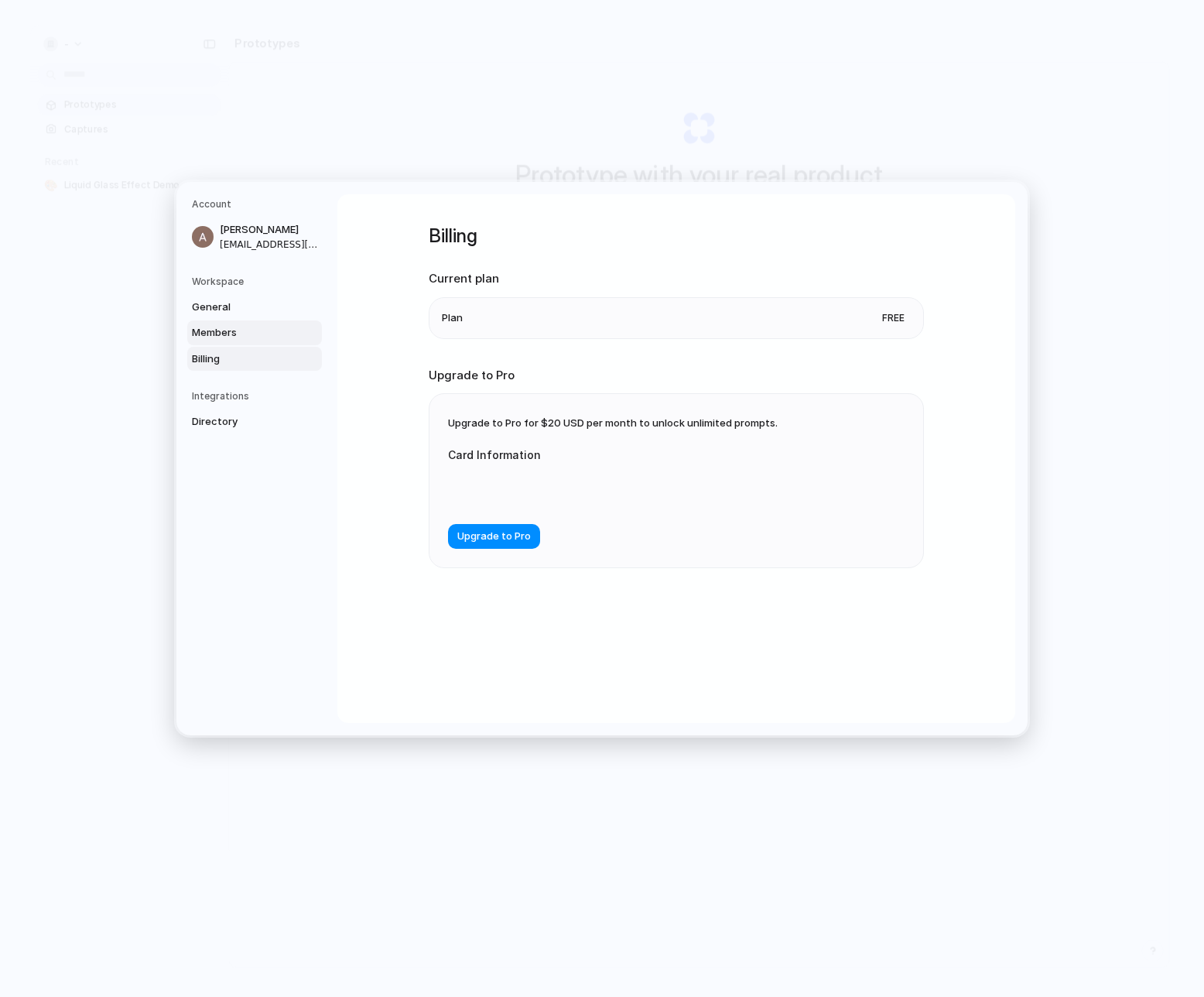
click at [218, 325] on span "Members" at bounding box center [242, 333] width 99 height 16
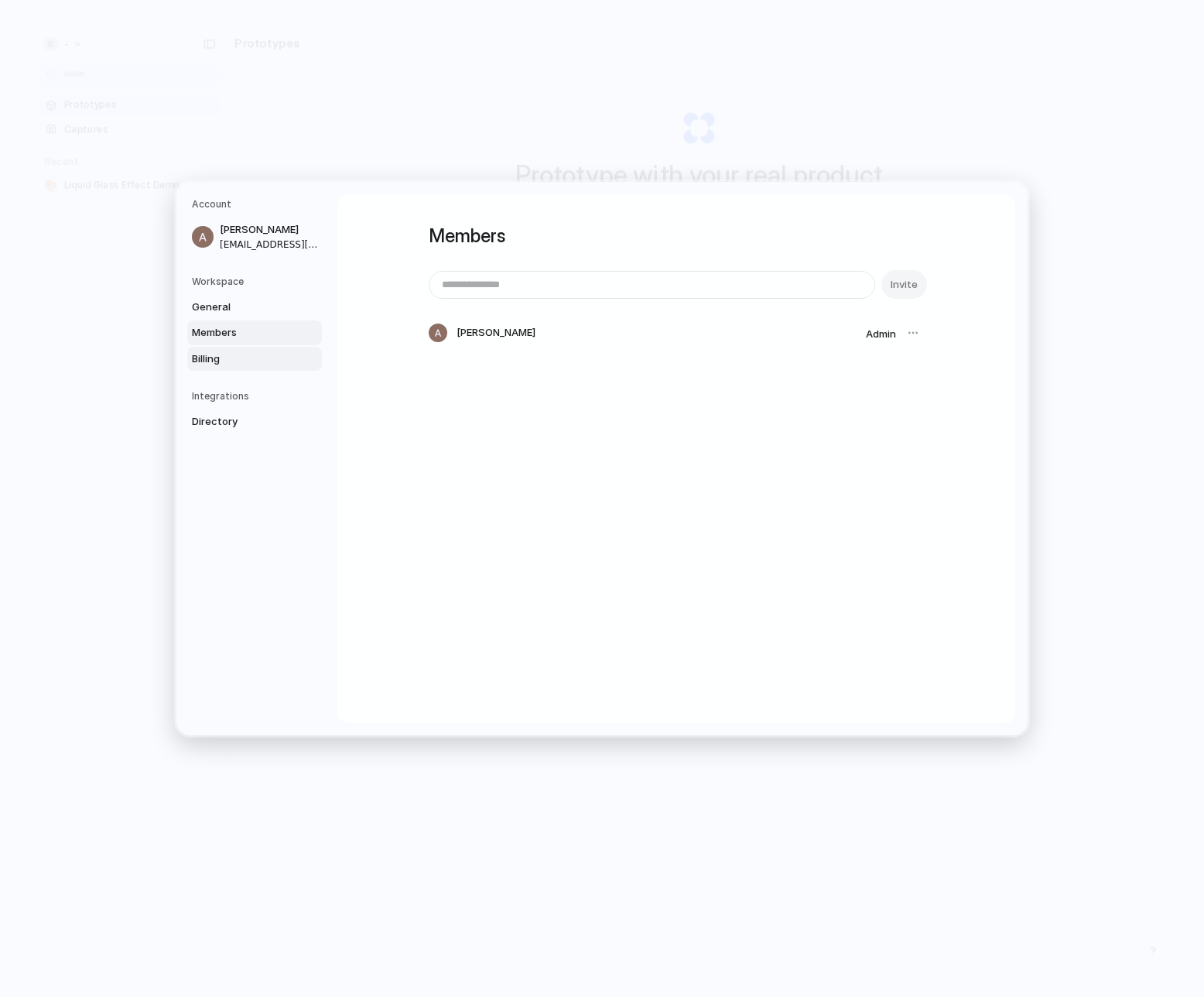
click at [231, 359] on span "Billing" at bounding box center [242, 359] width 99 height 16
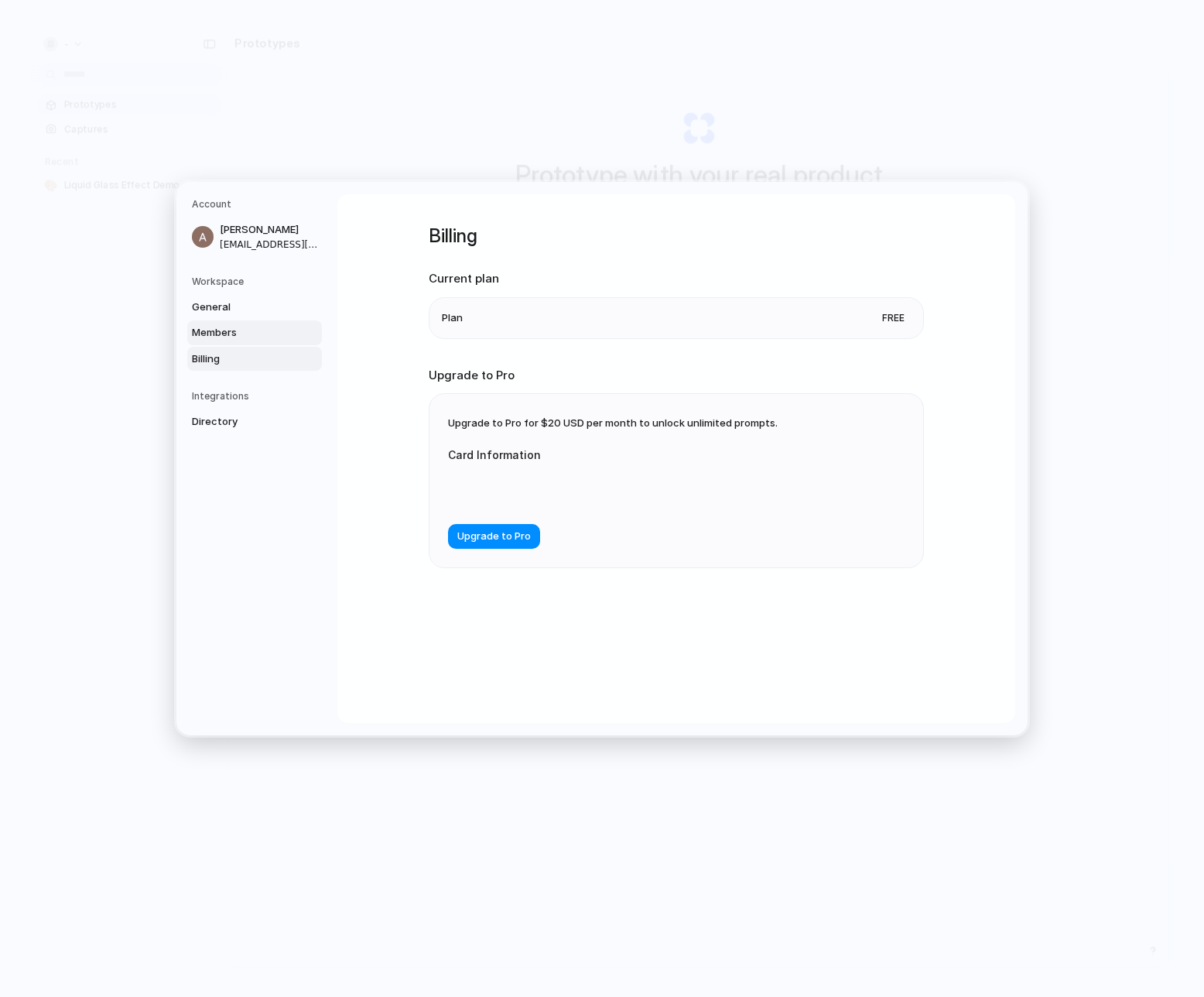
click at [232, 338] on span "Members" at bounding box center [242, 333] width 99 height 16
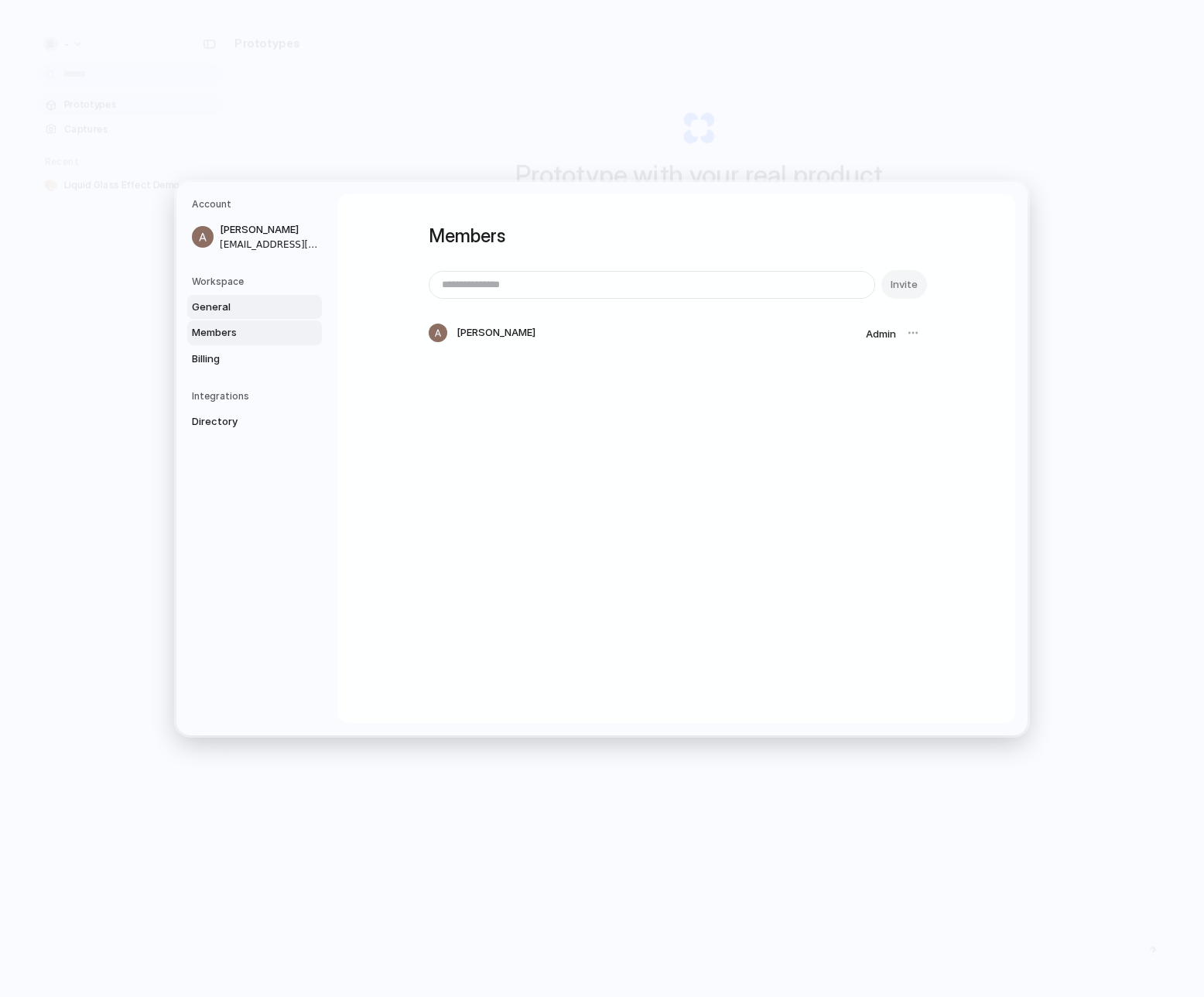
click at [228, 310] on span "General" at bounding box center [242, 307] width 99 height 16
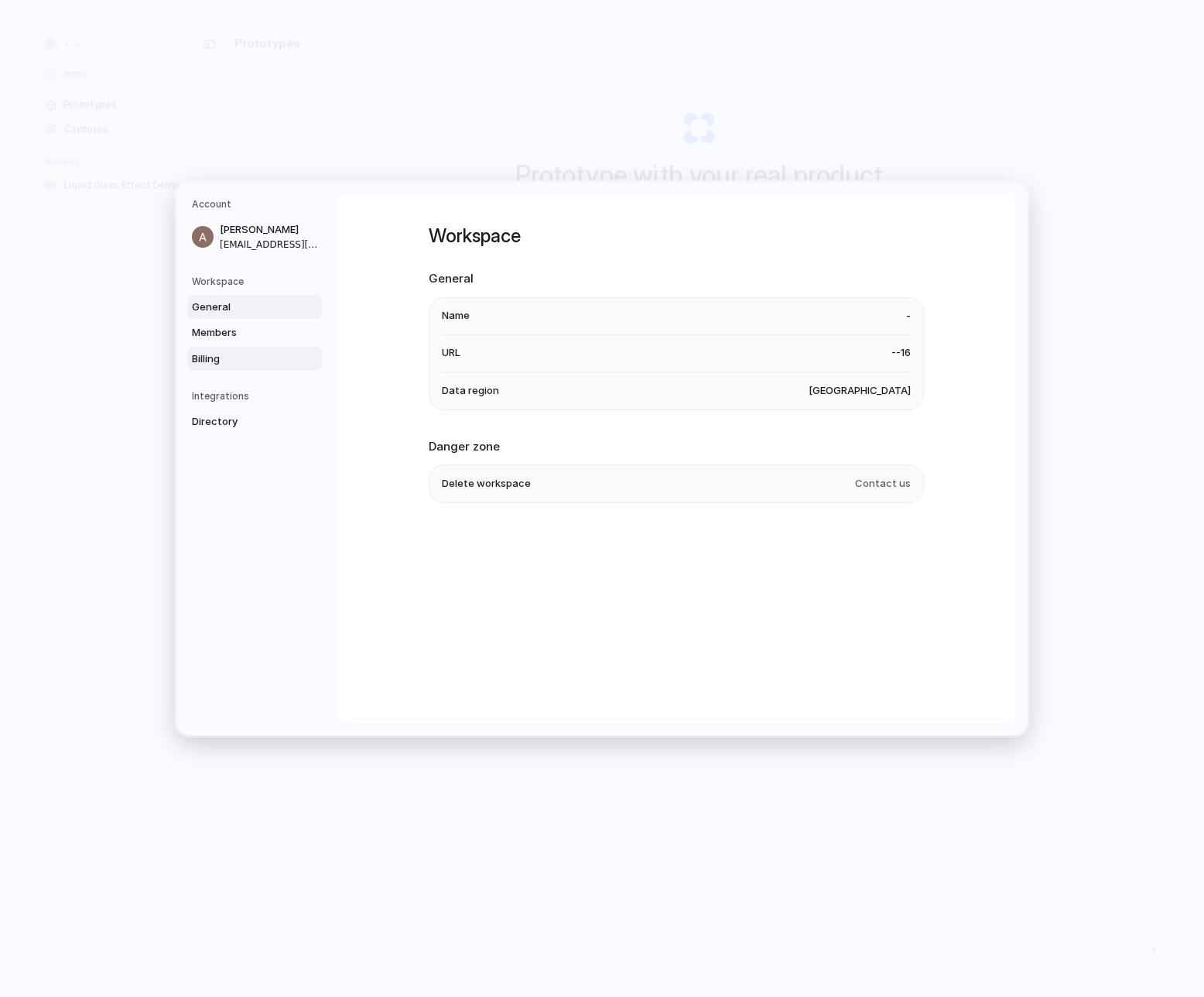
click at [227, 366] on link "Billing" at bounding box center [255, 358] width 135 height 25
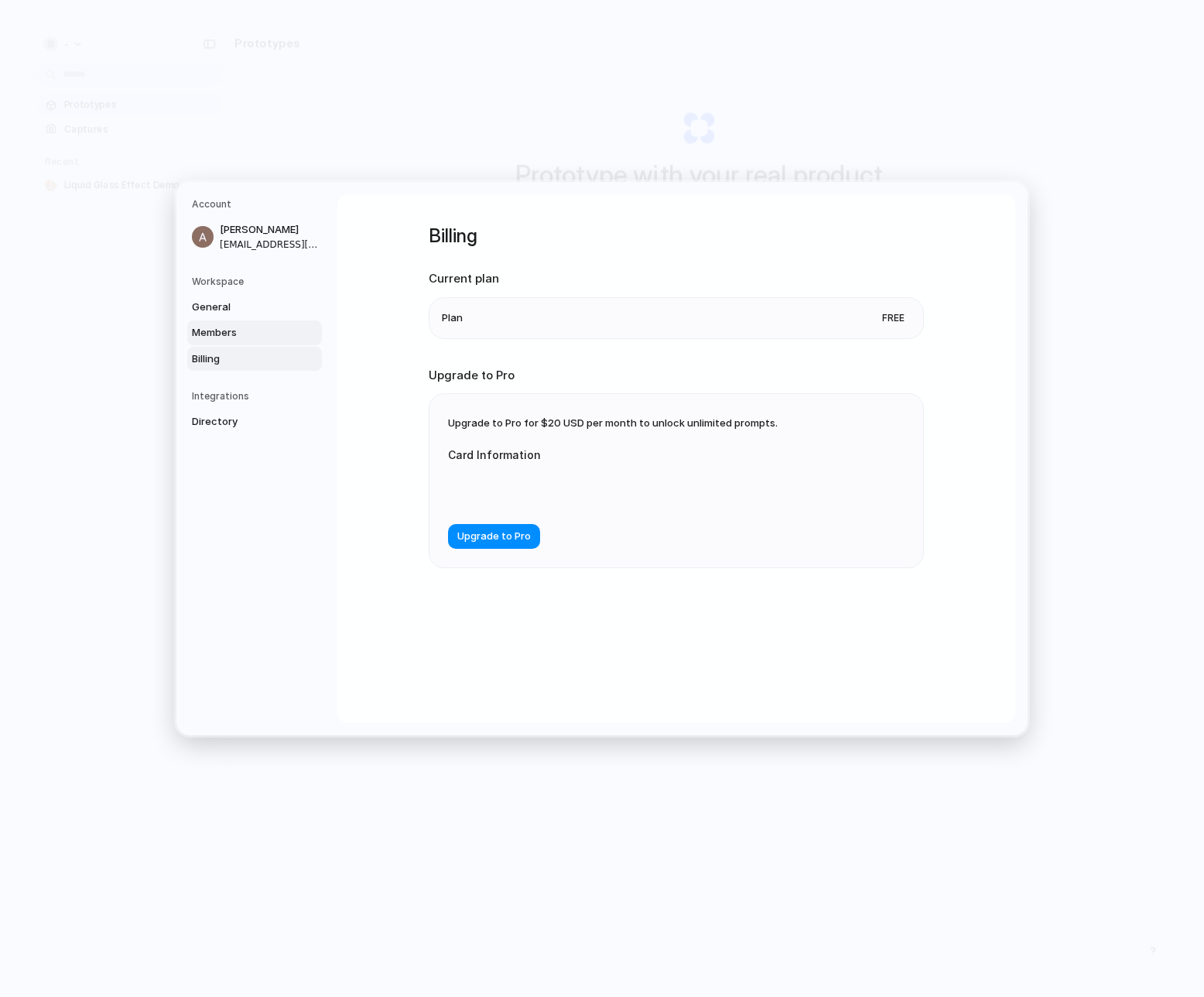
click at [257, 337] on span "Members" at bounding box center [242, 333] width 99 height 16
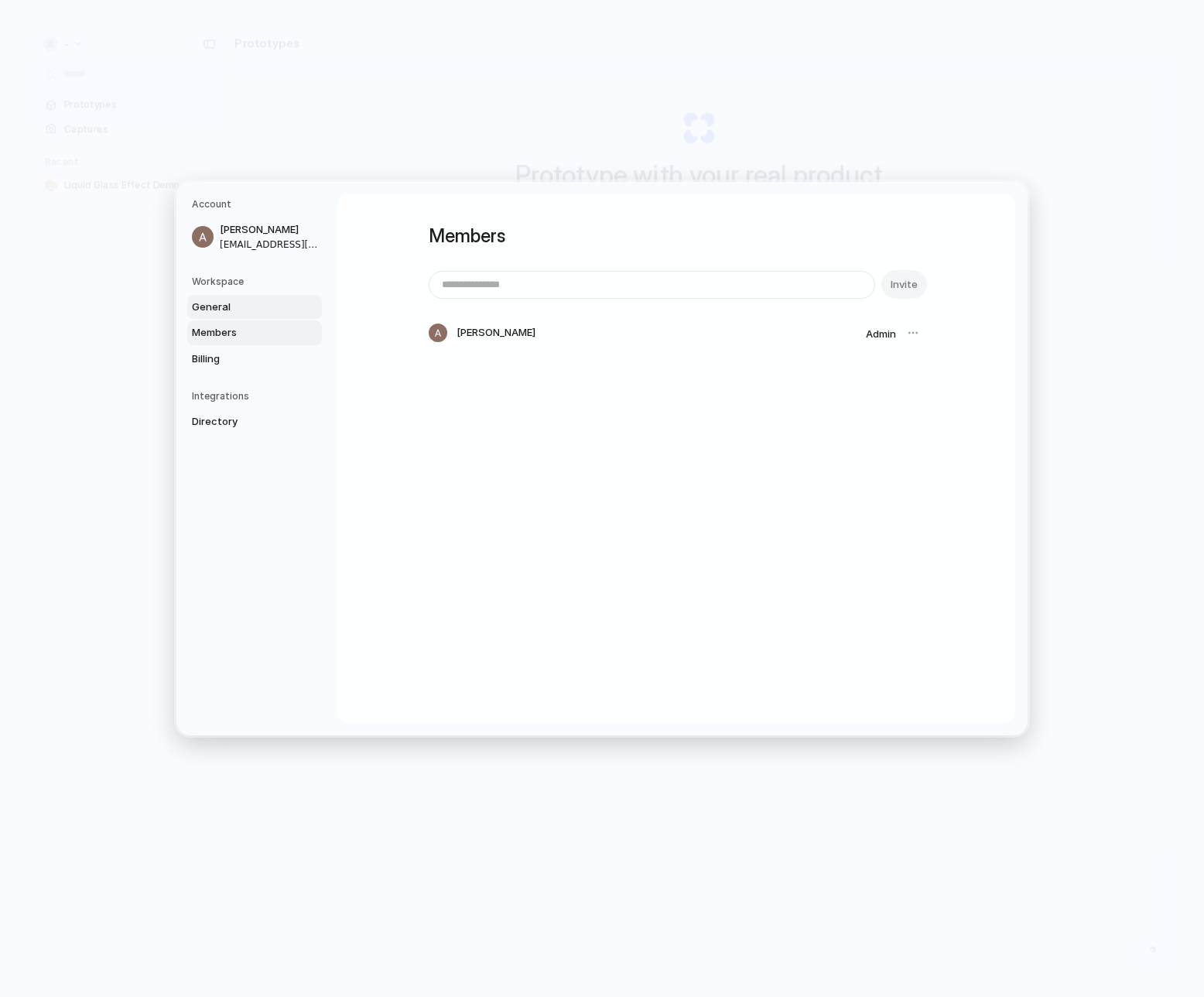
click at [263, 308] on span "General" at bounding box center [242, 307] width 99 height 16
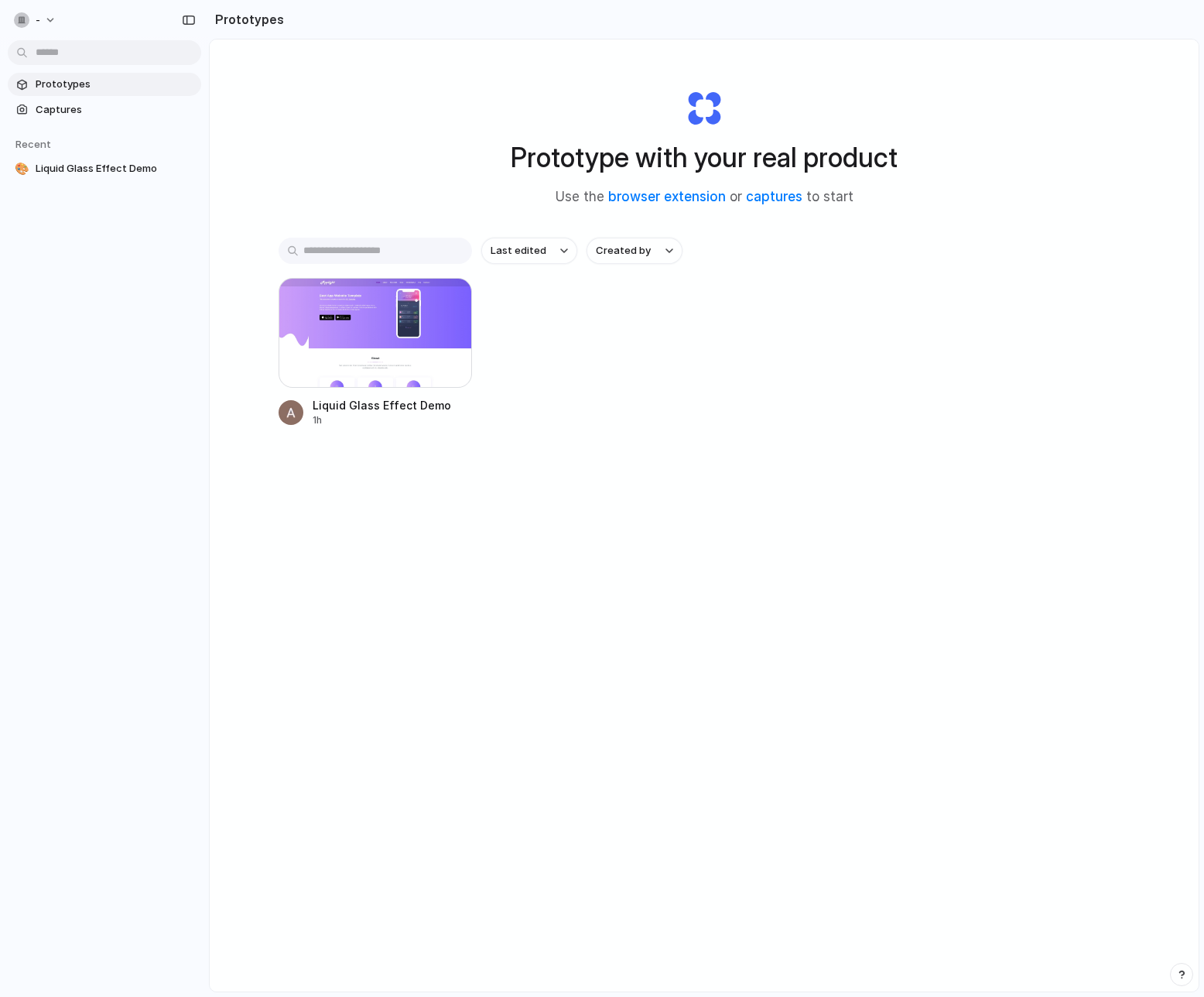
click at [879, 825] on div "Prototype with your real product Use the browser extension or captures to start…" at bounding box center [704, 557] width 989 height 1035
click at [63, 106] on span "Captures" at bounding box center [115, 110] width 160 height 16
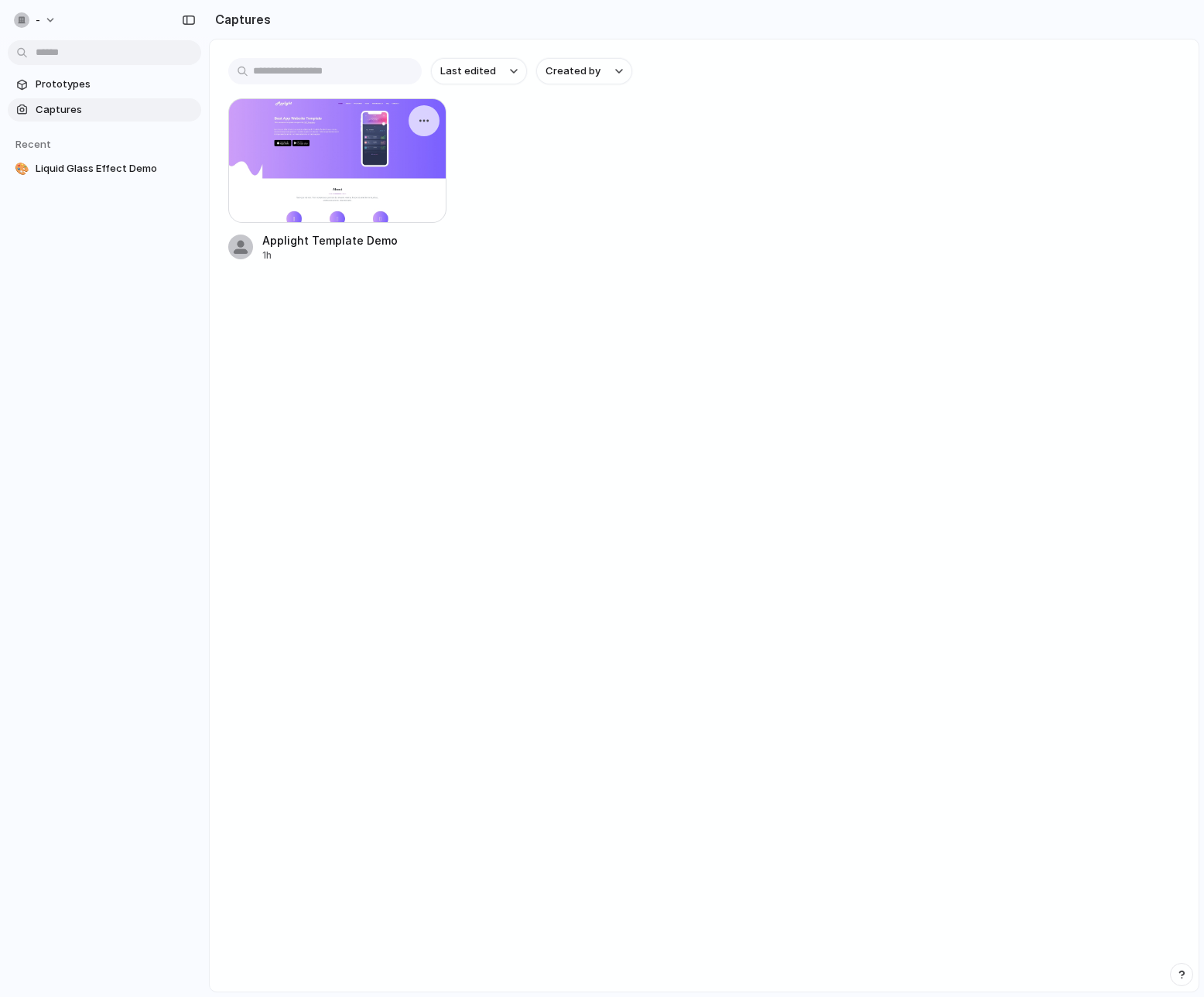
click at [275, 175] on div at bounding box center [337, 161] width 218 height 125
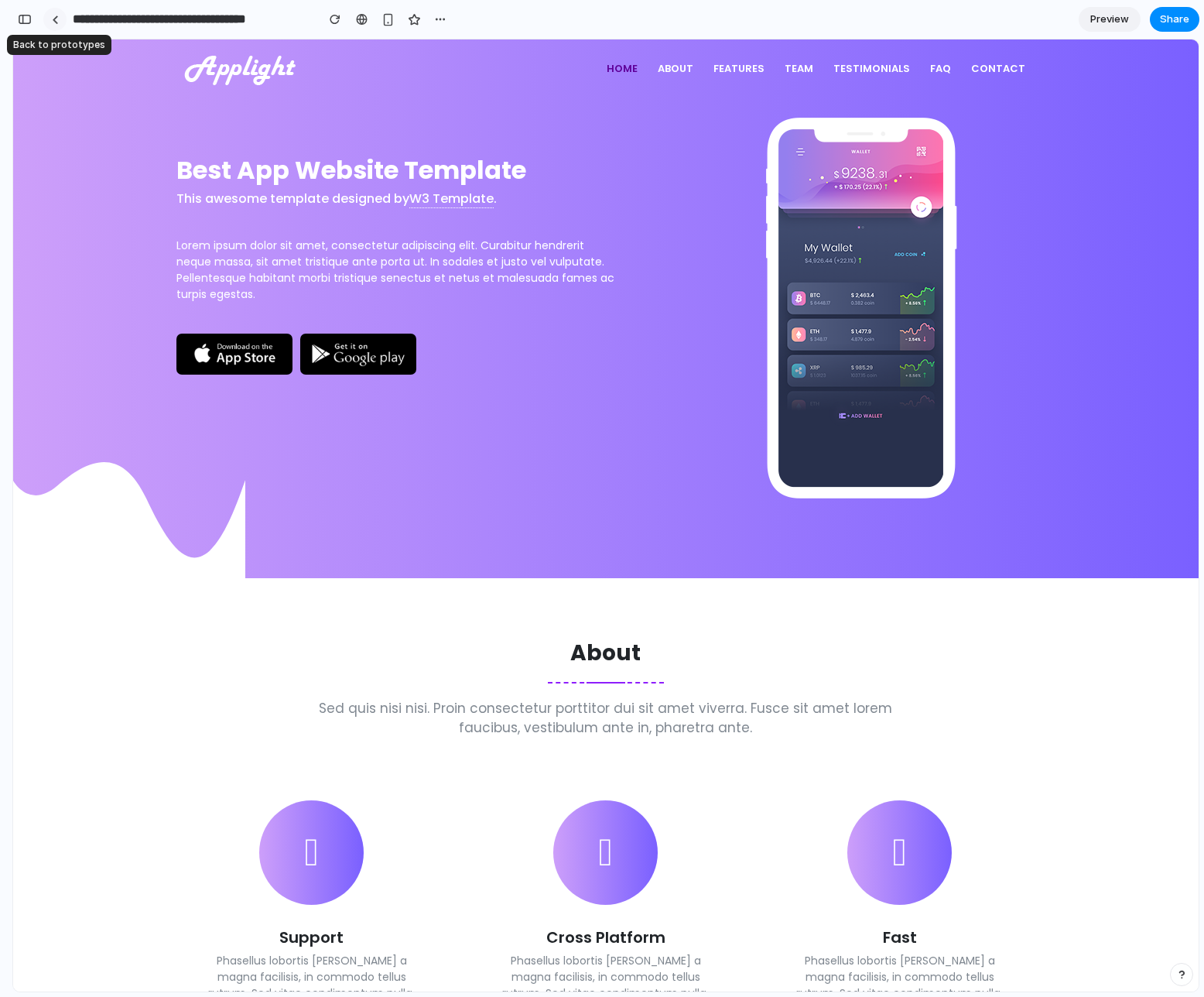
click at [59, 18] on link at bounding box center [55, 19] width 23 height 23
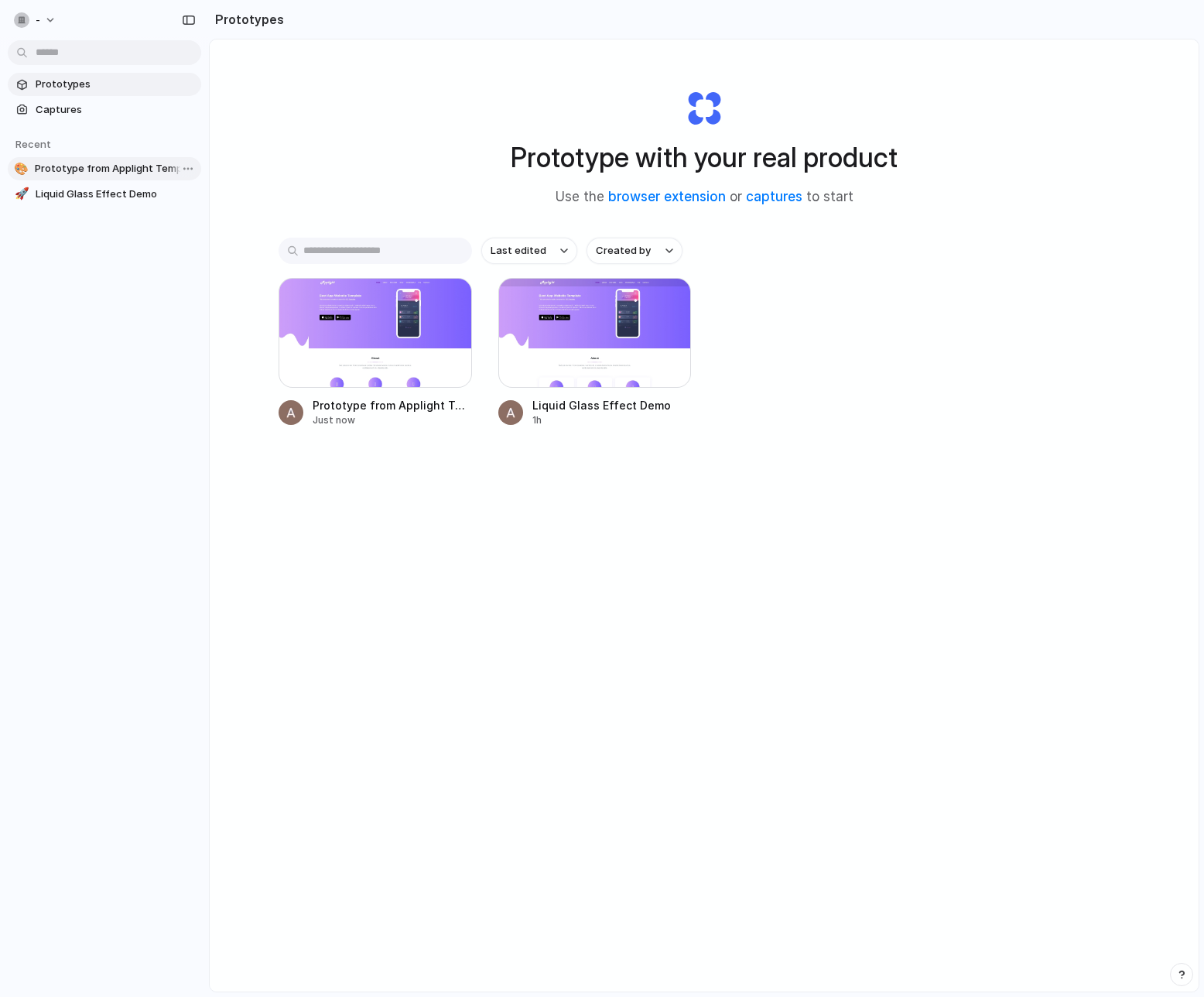
click at [83, 168] on span "Prototype from Applight Template Demo" at bounding box center [115, 169] width 161 height 16
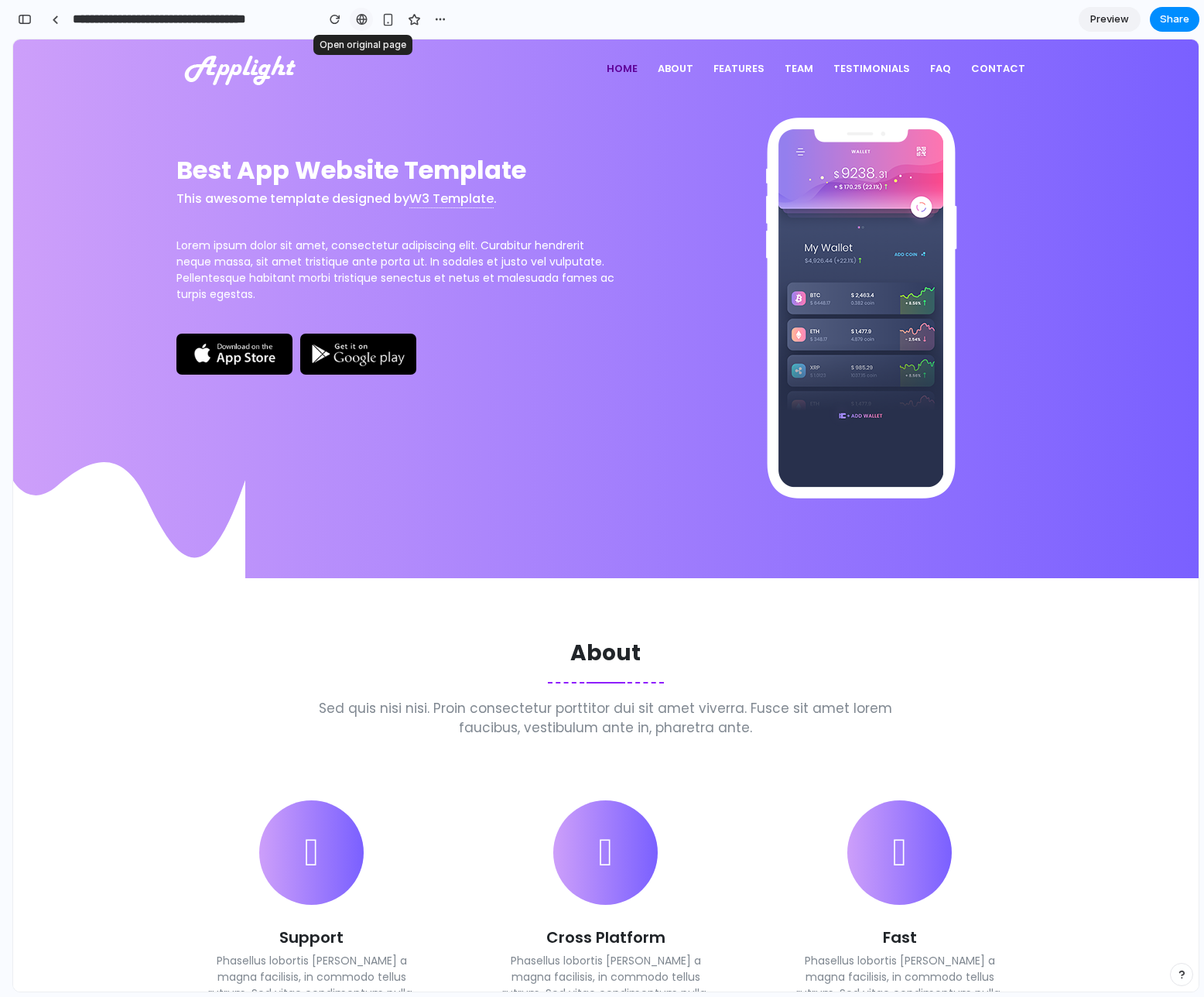
click at [357, 22] on div at bounding box center [362, 19] width 12 height 12
click at [389, 21] on div "button" at bounding box center [388, 19] width 13 height 13
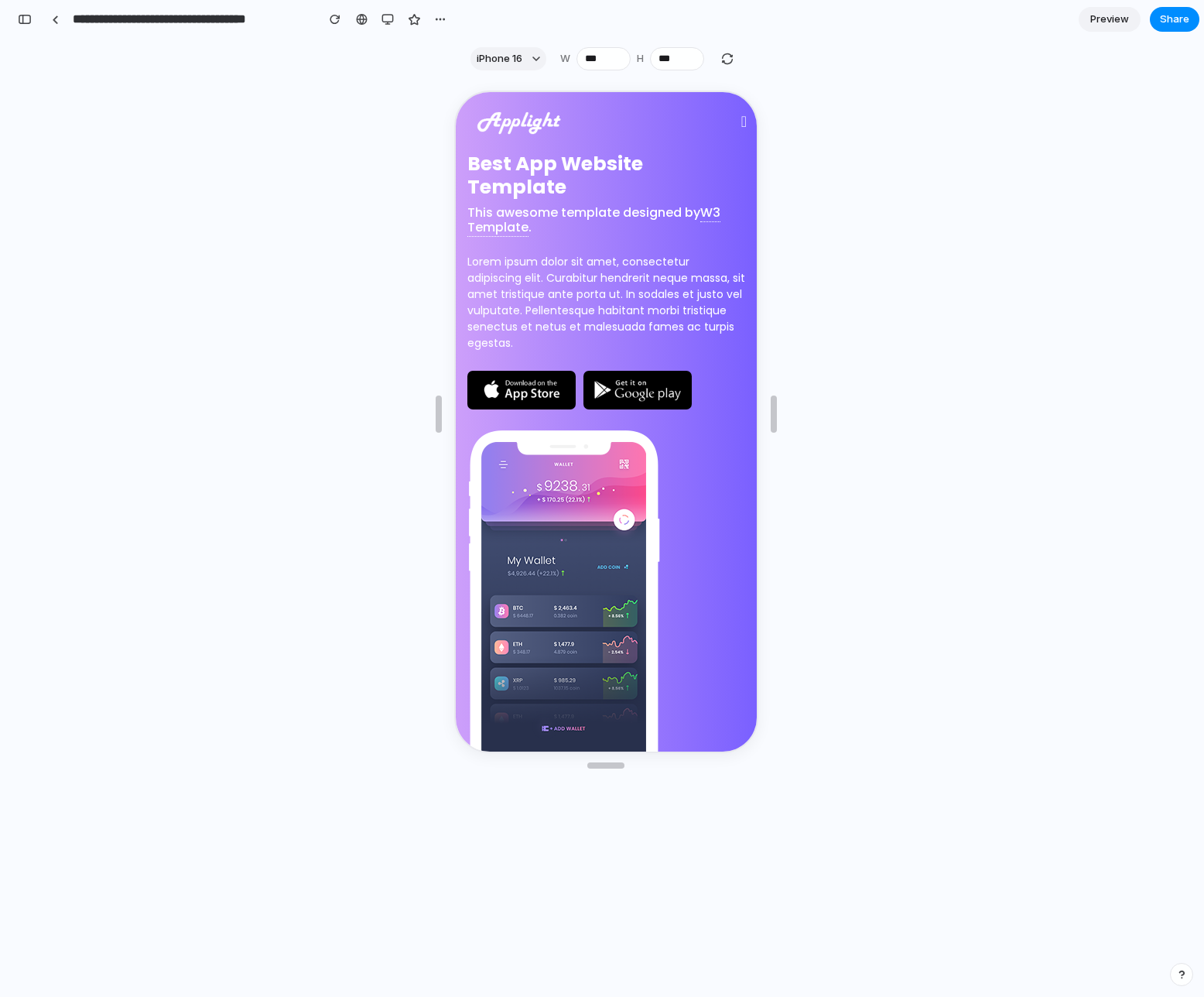
scroll to position [20, 0]
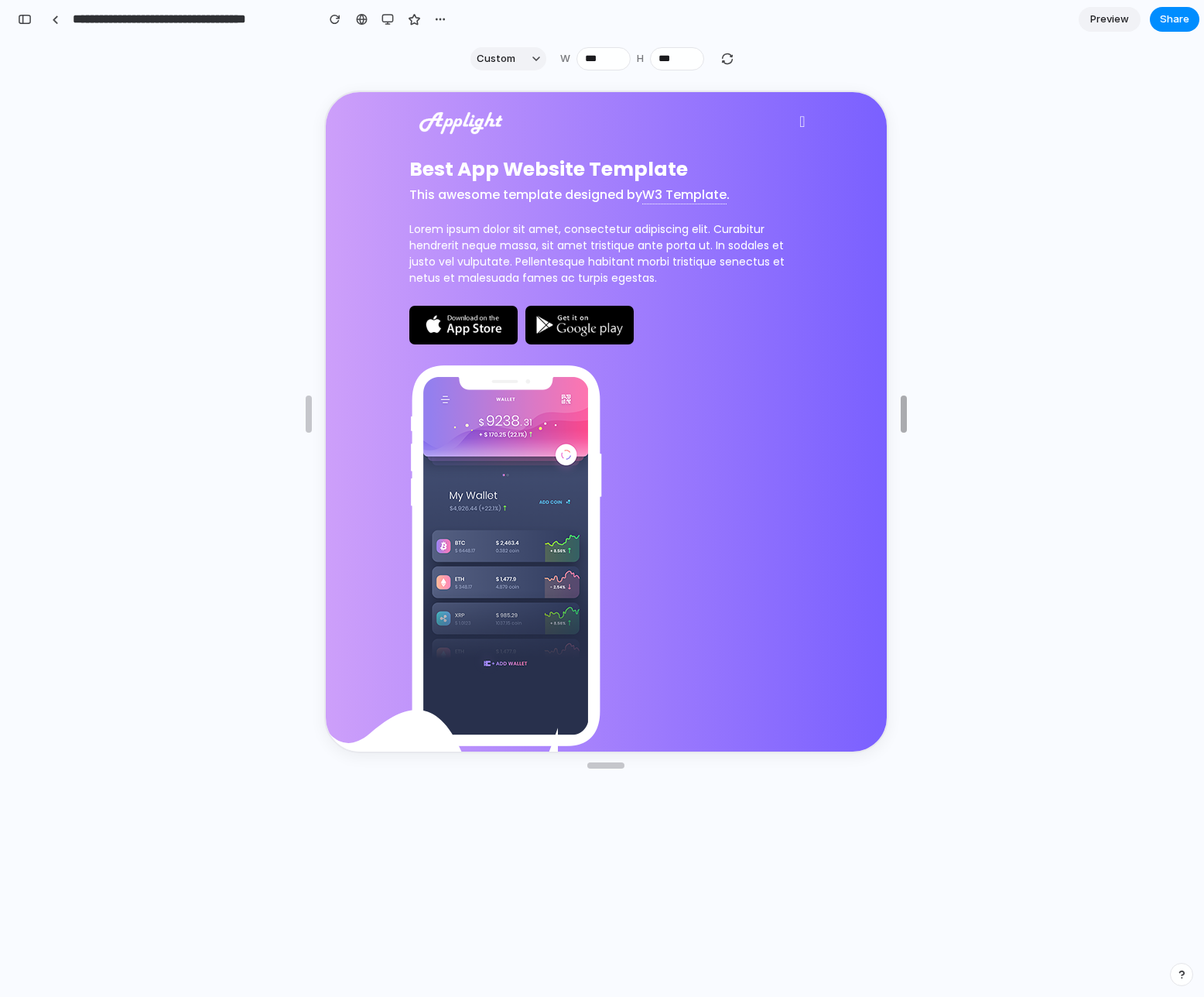
drag, startPoint x: 778, startPoint y: 422, endPoint x: 907, endPoint y: 452, distance: 132.4
click at [536, 59] on div "button" at bounding box center [537, 59] width 8 height 8
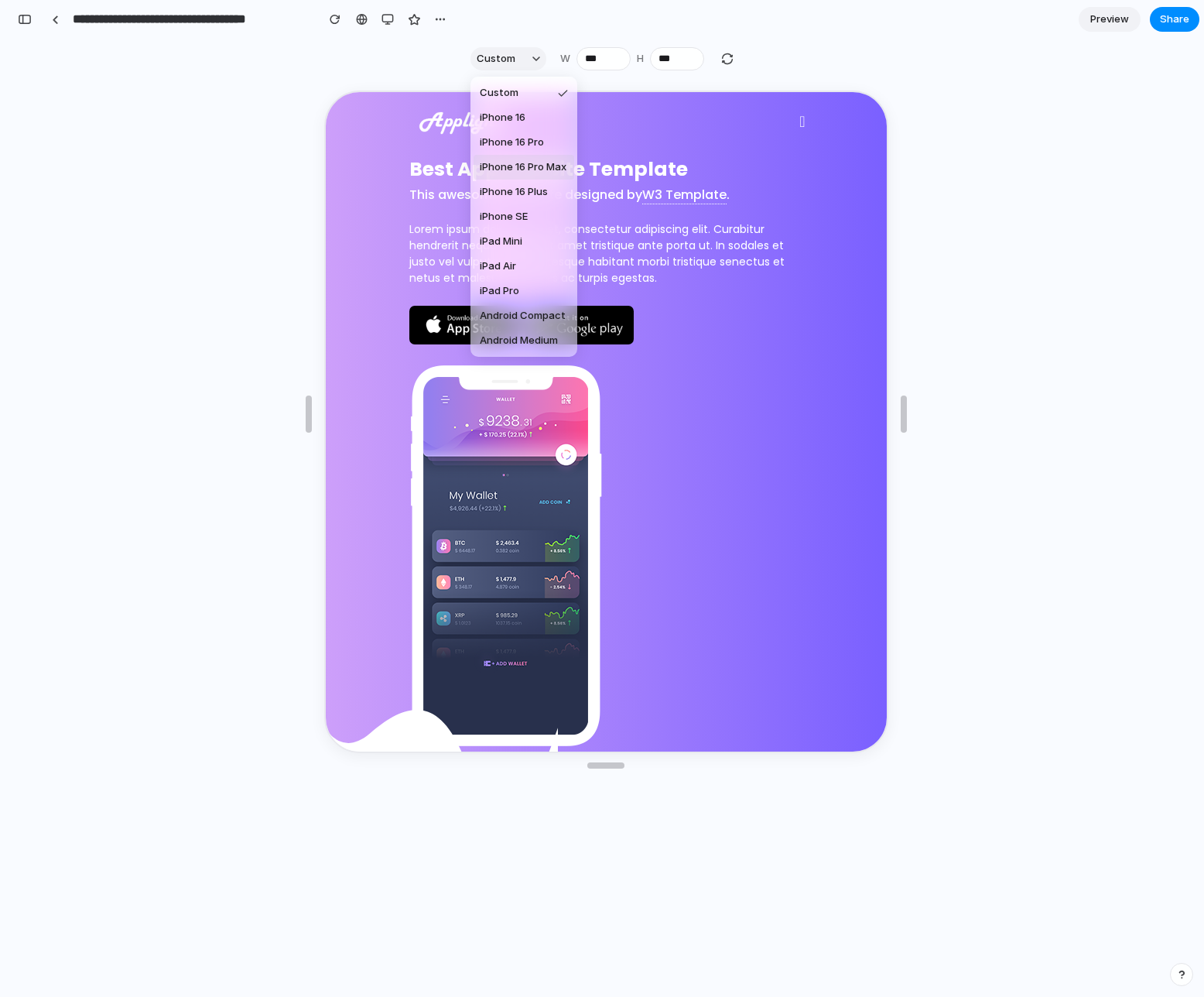
drag, startPoint x: 515, startPoint y: 165, endPoint x: 83, endPoint y: 57, distance: 445.3
click at [515, 165] on span "iPhone 16 Pro Max" at bounding box center [523, 168] width 86 height 16
type input "***"
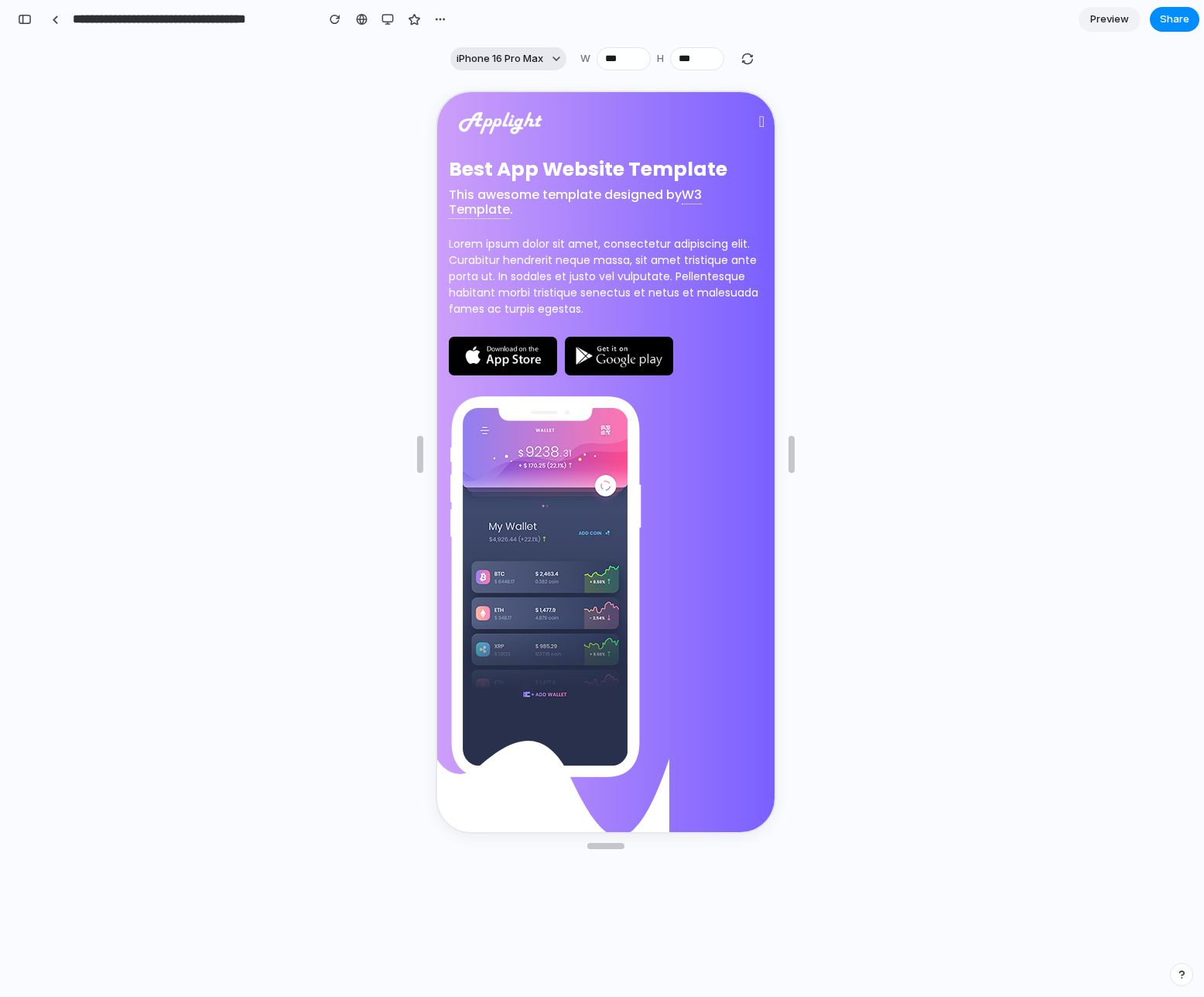
click at [520, 62] on span "iPhone 16 Pro Max" at bounding box center [499, 60] width 86 height 16
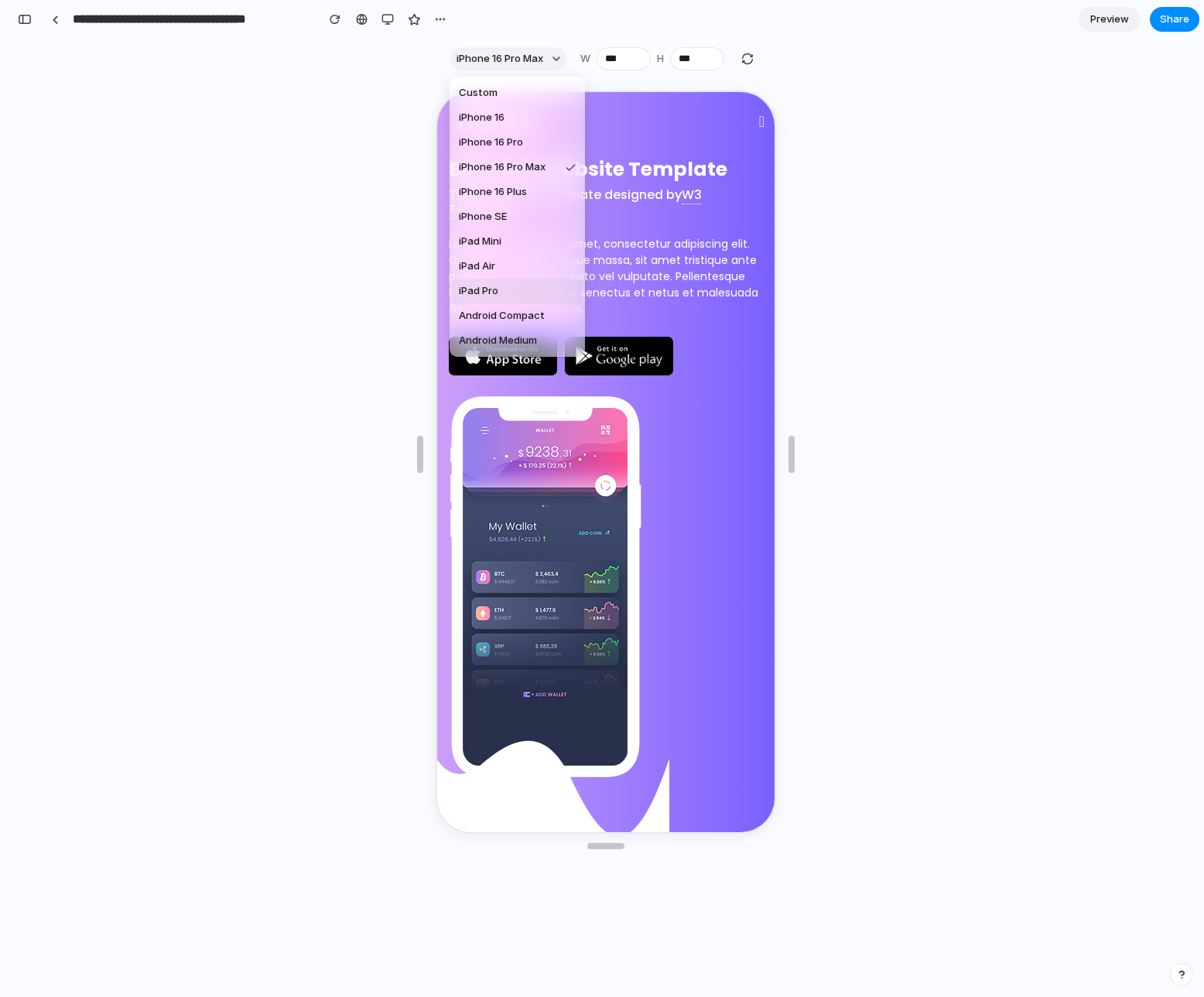
click at [509, 291] on li "iPad Pro" at bounding box center [518, 291] width 129 height 25
type input "****"
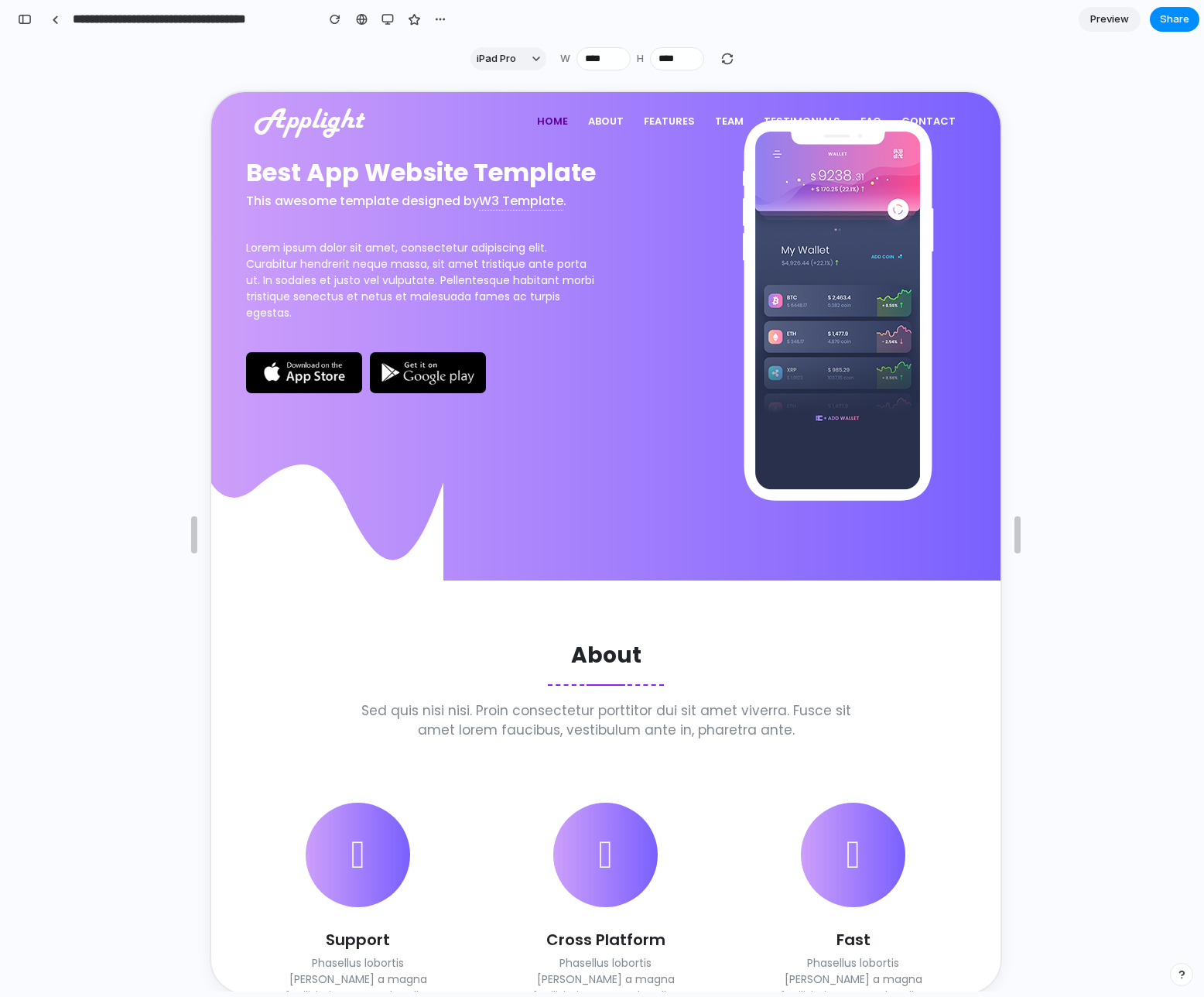
scroll to position [0, 0]
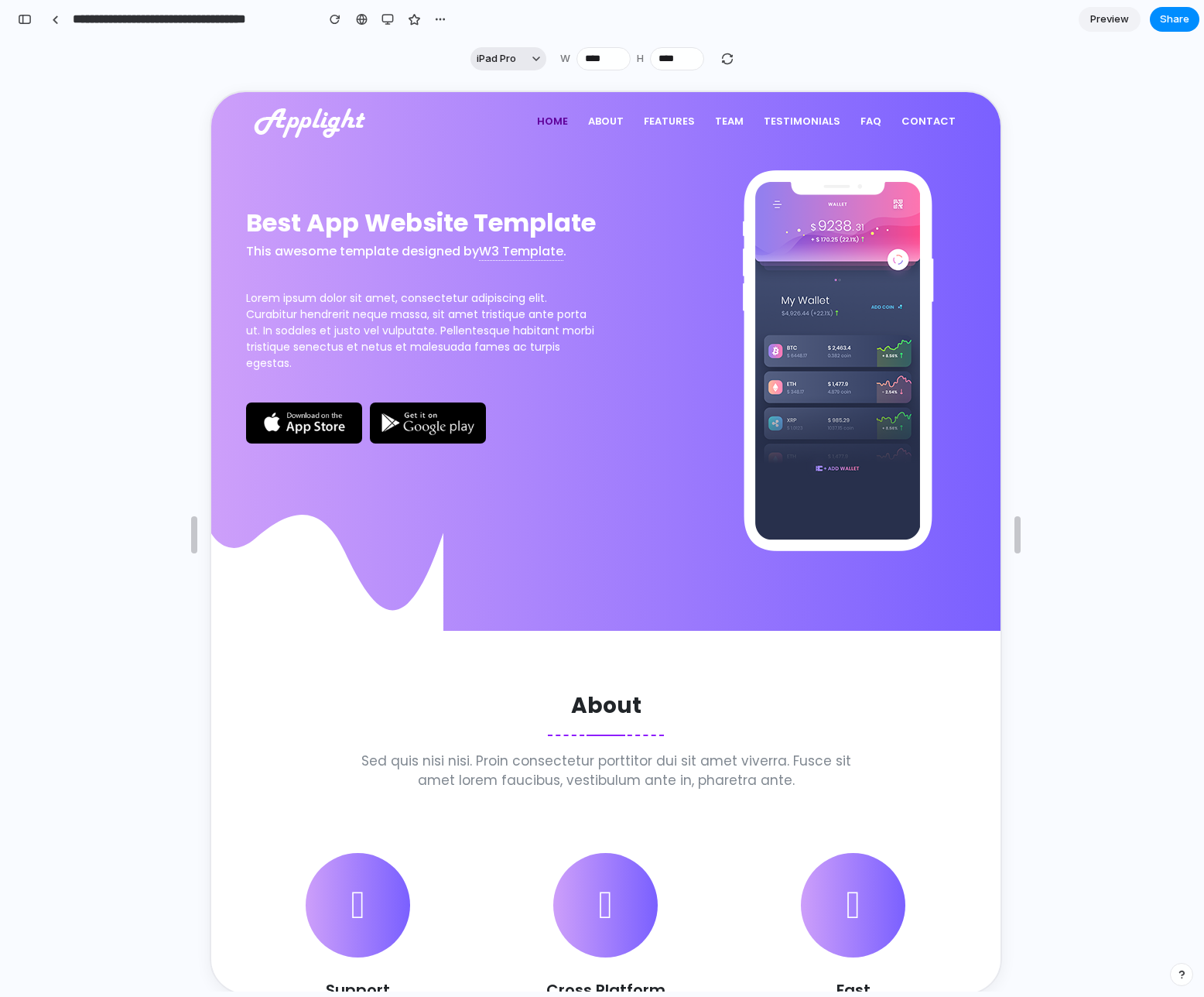
click at [517, 62] on button "iPad Pro" at bounding box center [509, 59] width 75 height 23
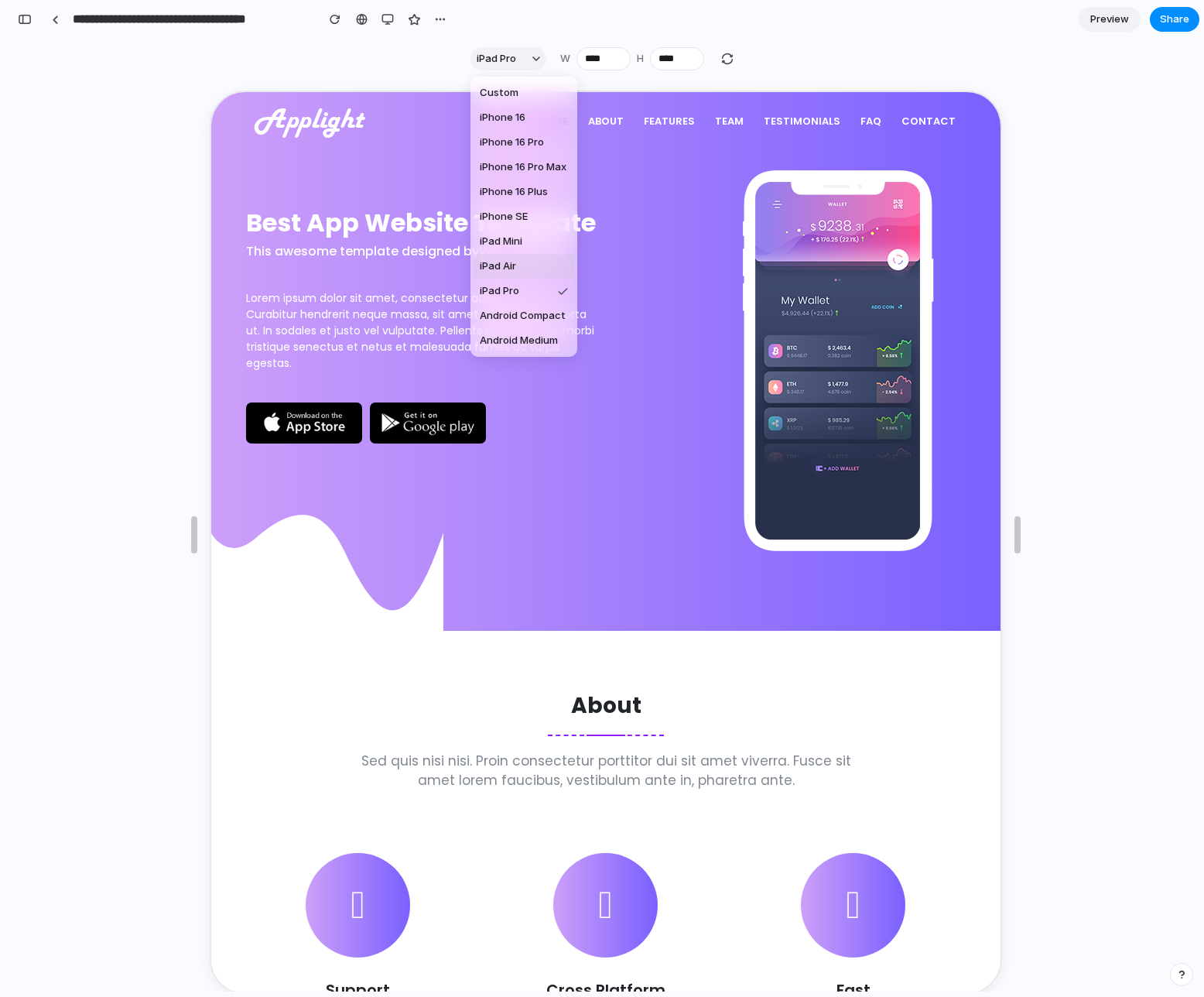
click at [514, 270] on span "iPad Air" at bounding box center [498, 267] width 37 height 16
type input "***"
type input "****"
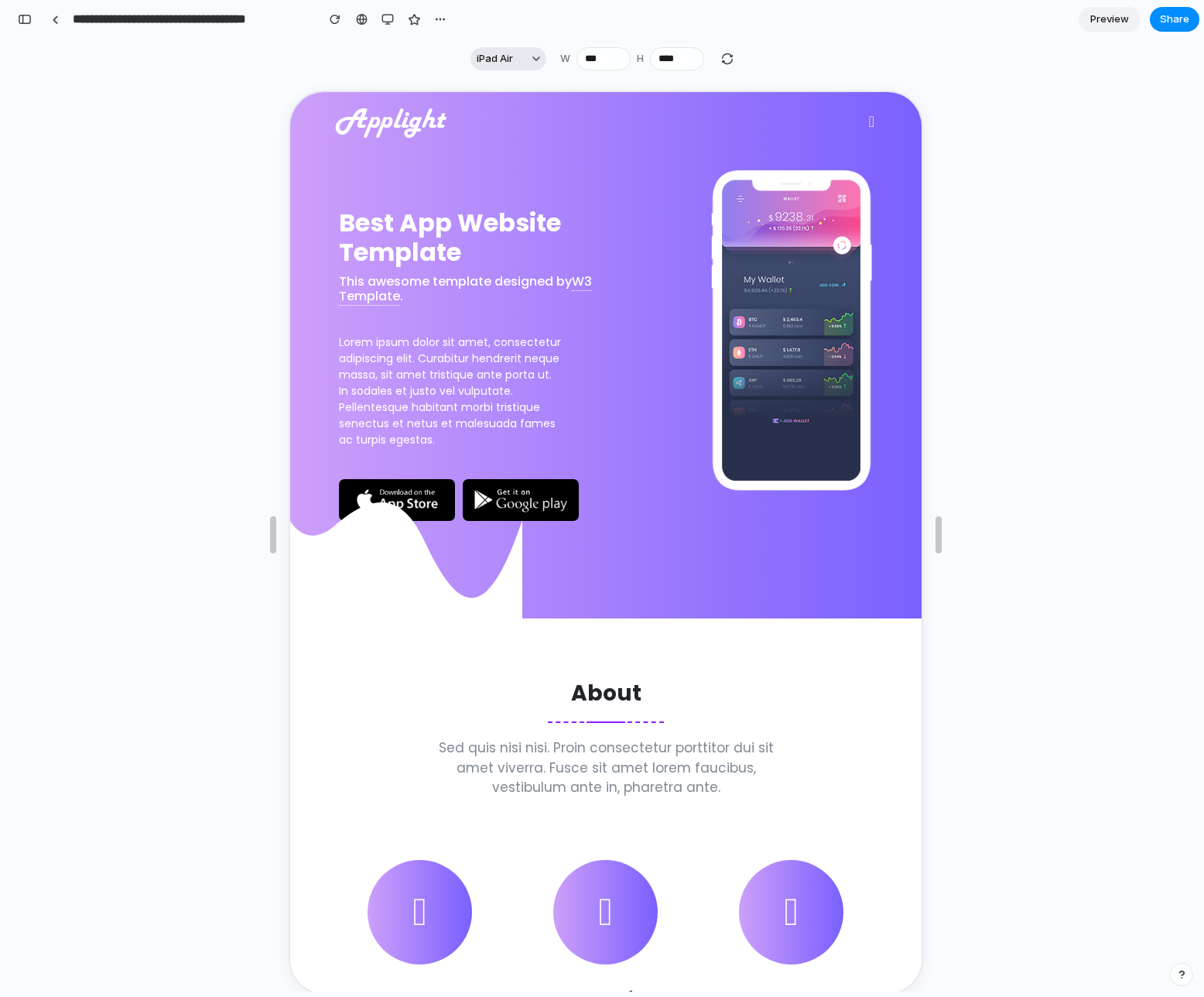
click at [497, 65] on span "iPad Air" at bounding box center [495, 60] width 37 height 16
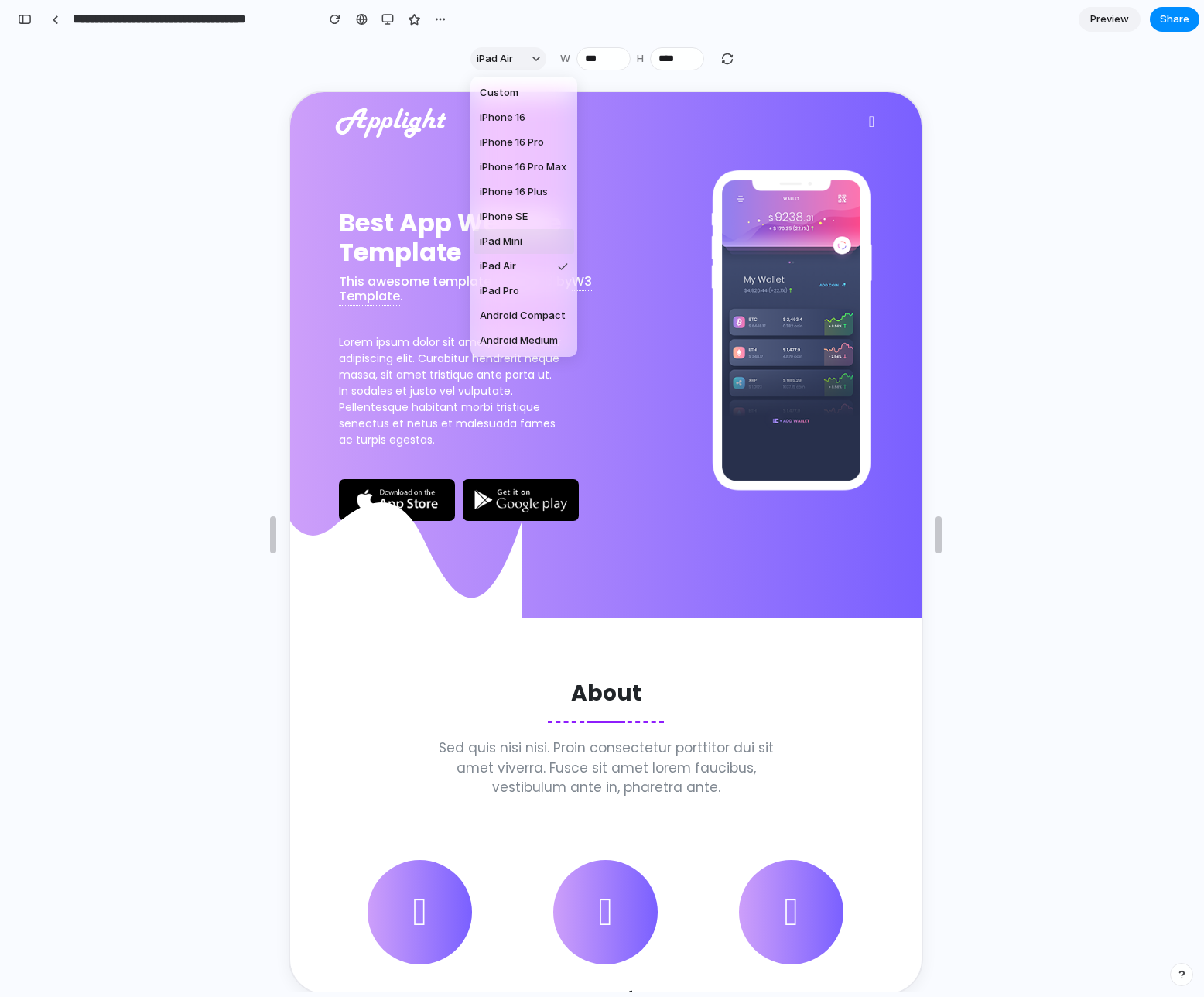
drag, startPoint x: 523, startPoint y: 246, endPoint x: 221, endPoint y: 154, distance: 315.7
click at [523, 246] on span "iPad Mini" at bounding box center [501, 242] width 43 height 16
type input "***"
type input "****"
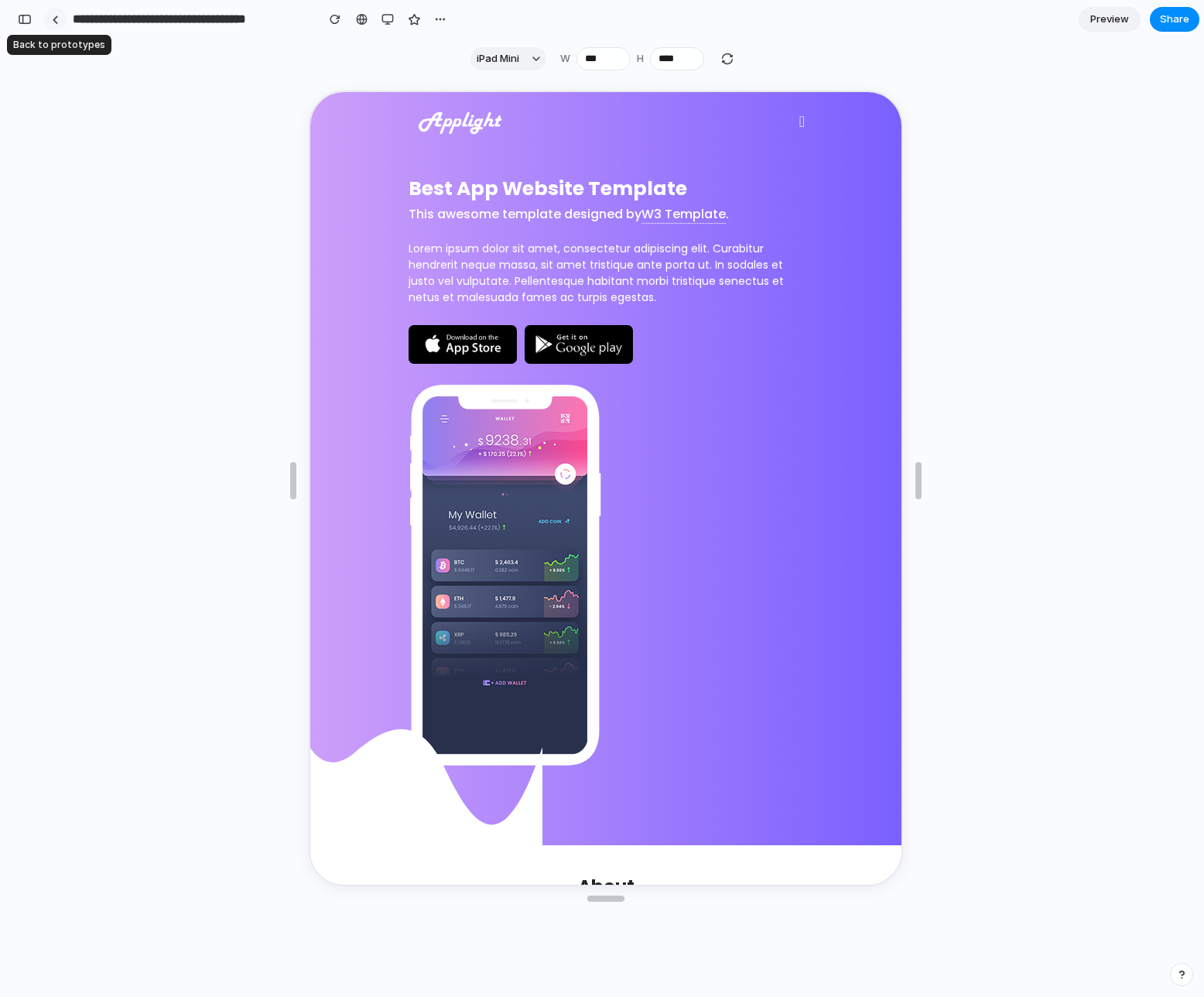
click at [50, 24] on link at bounding box center [55, 19] width 23 height 23
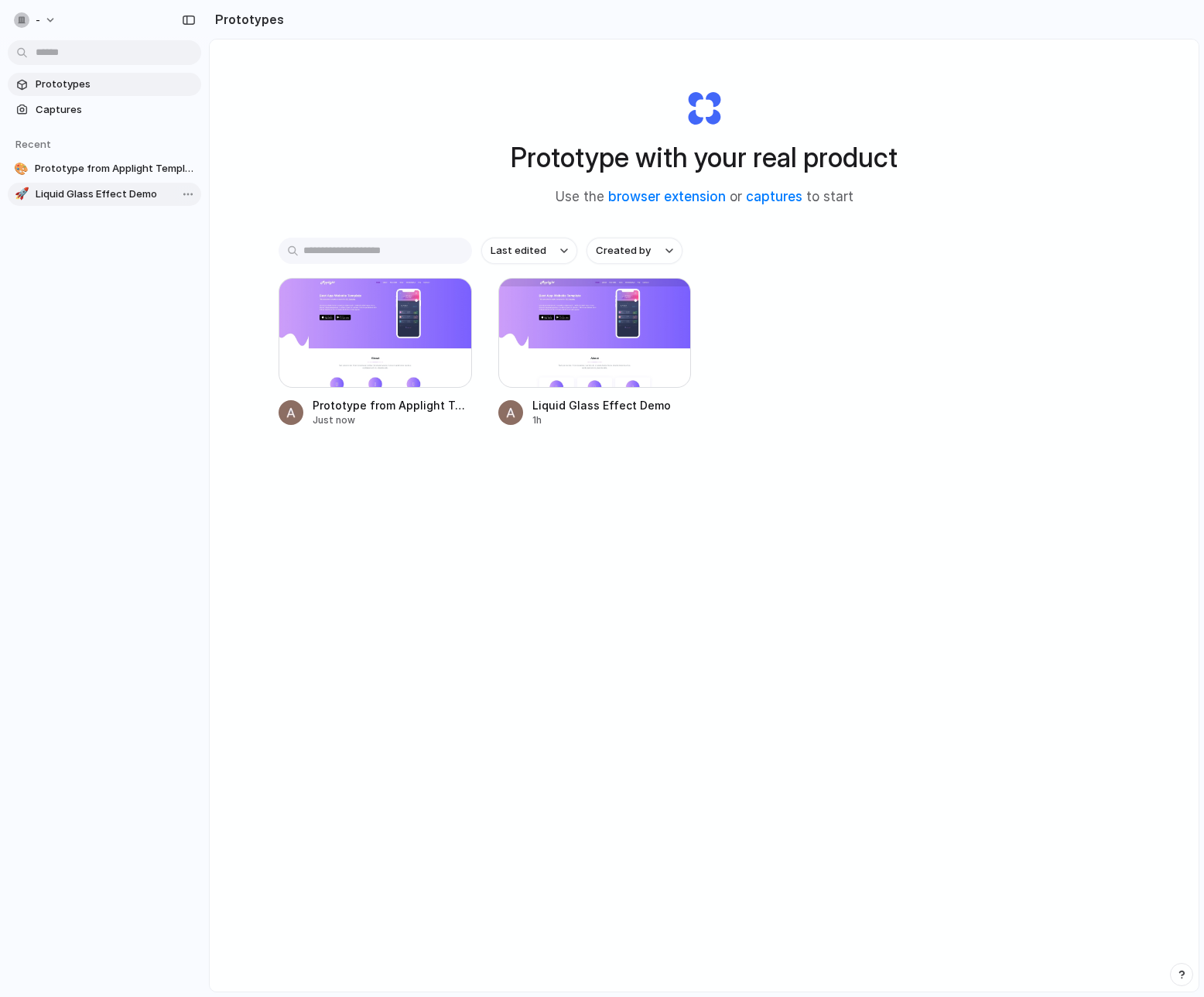
click at [101, 192] on span "Liquid Glass Effect Demo" at bounding box center [115, 194] width 160 height 16
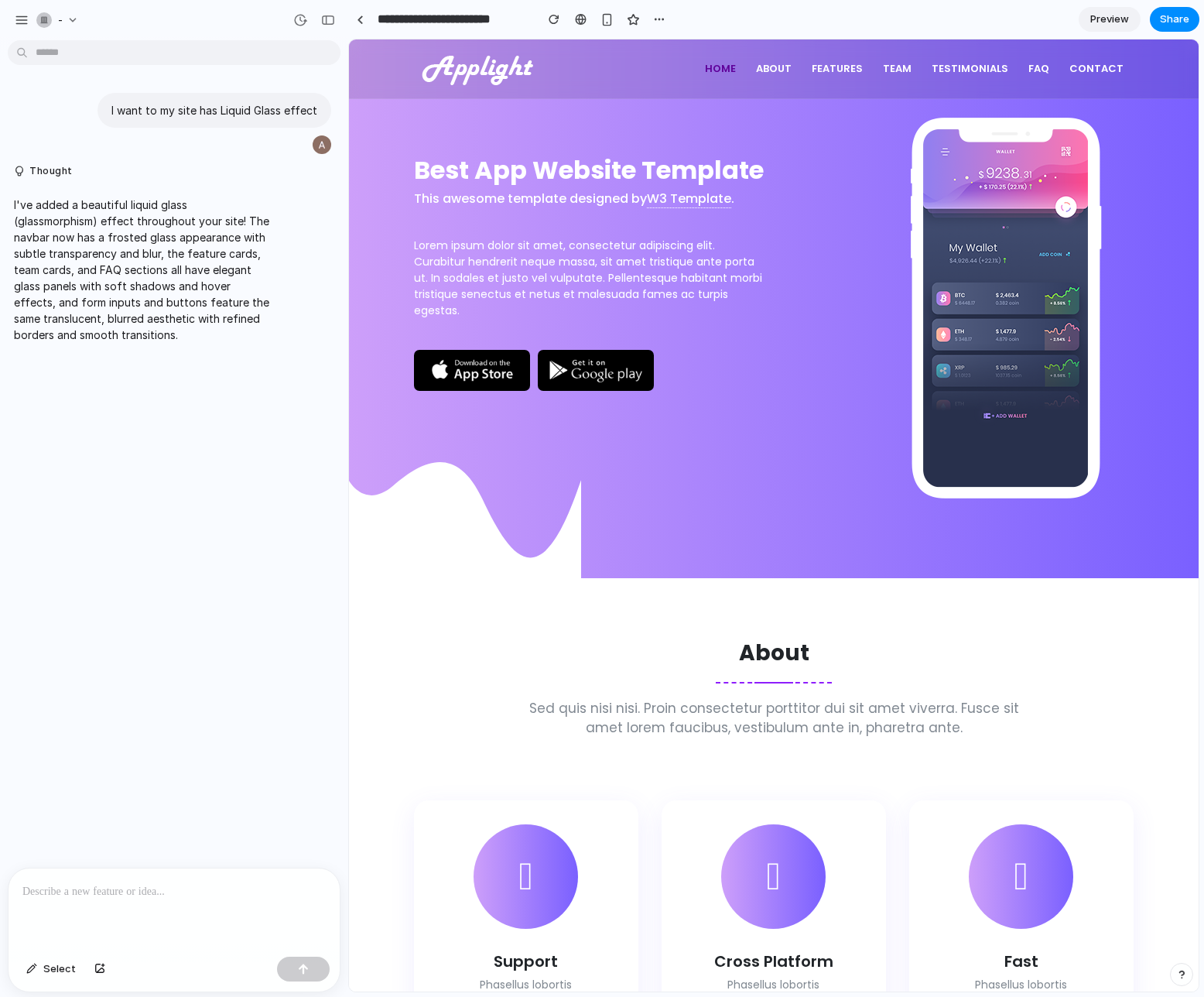
click at [1114, 21] on span "Preview" at bounding box center [1110, 20] width 39 height 16
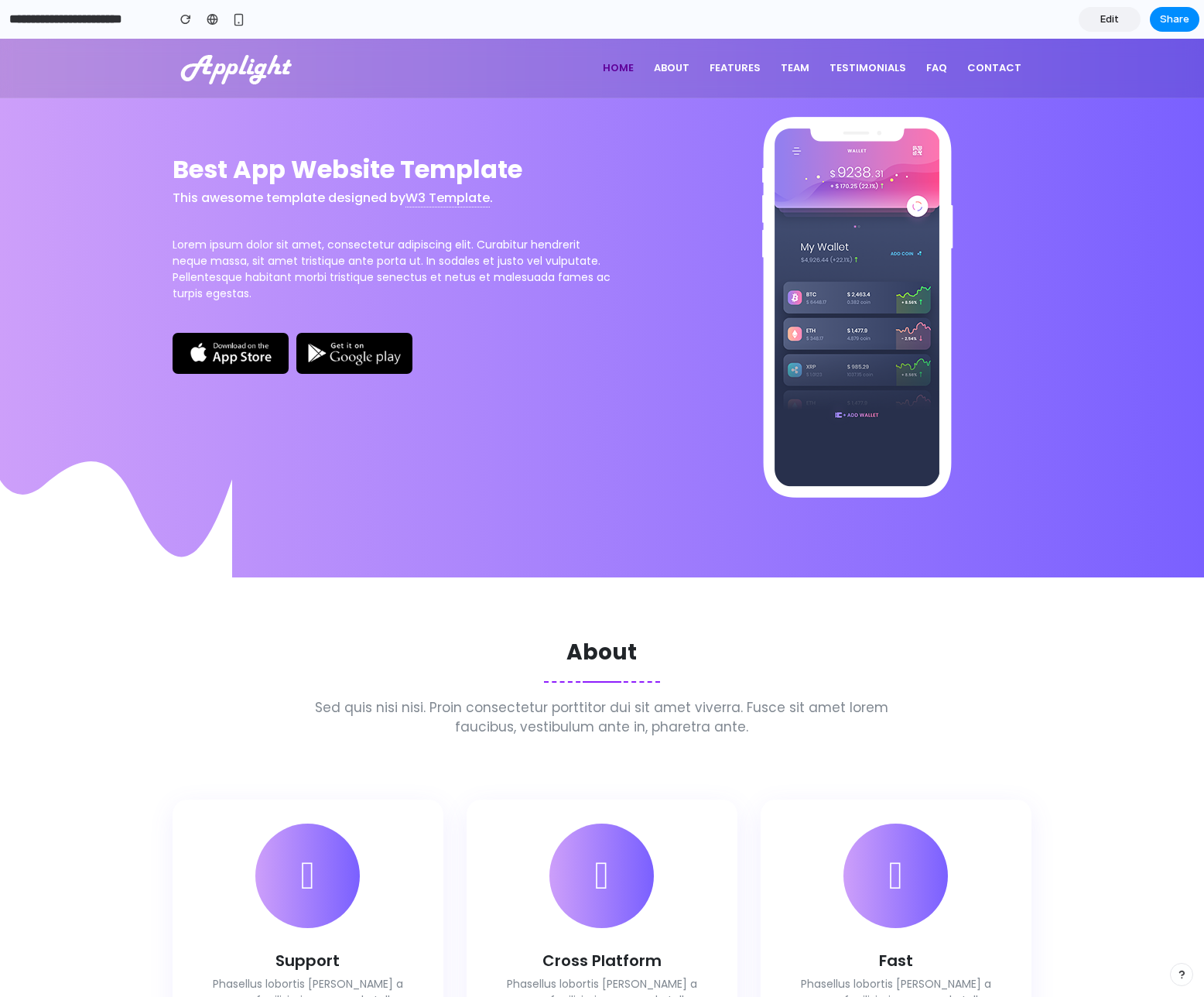
drag, startPoint x: 99, startPoint y: 16, endPoint x: 109, endPoint y: 16, distance: 10.0
click at [99, 16] on input "**********" at bounding box center [83, 19] width 156 height 28
click at [943, 745] on div "About Sed quis nisi nisi. Proin consectetur porttitor dui sit amet viverra. Fus…" at bounding box center [602, 904] width 883 height 528
click at [1114, 23] on span "Edit" at bounding box center [1110, 20] width 19 height 16
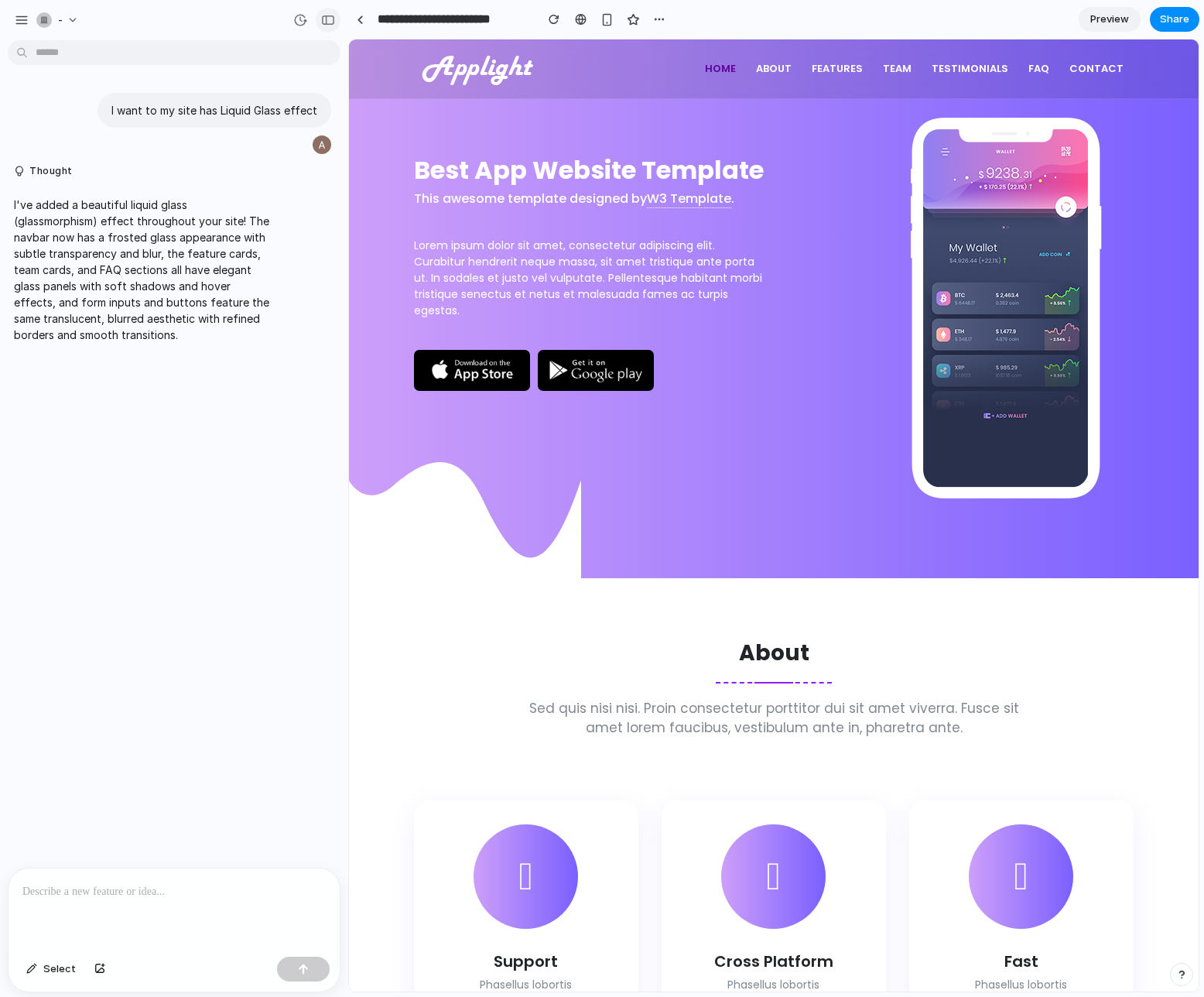
click at [326, 17] on div "button" at bounding box center [328, 20] width 14 height 11
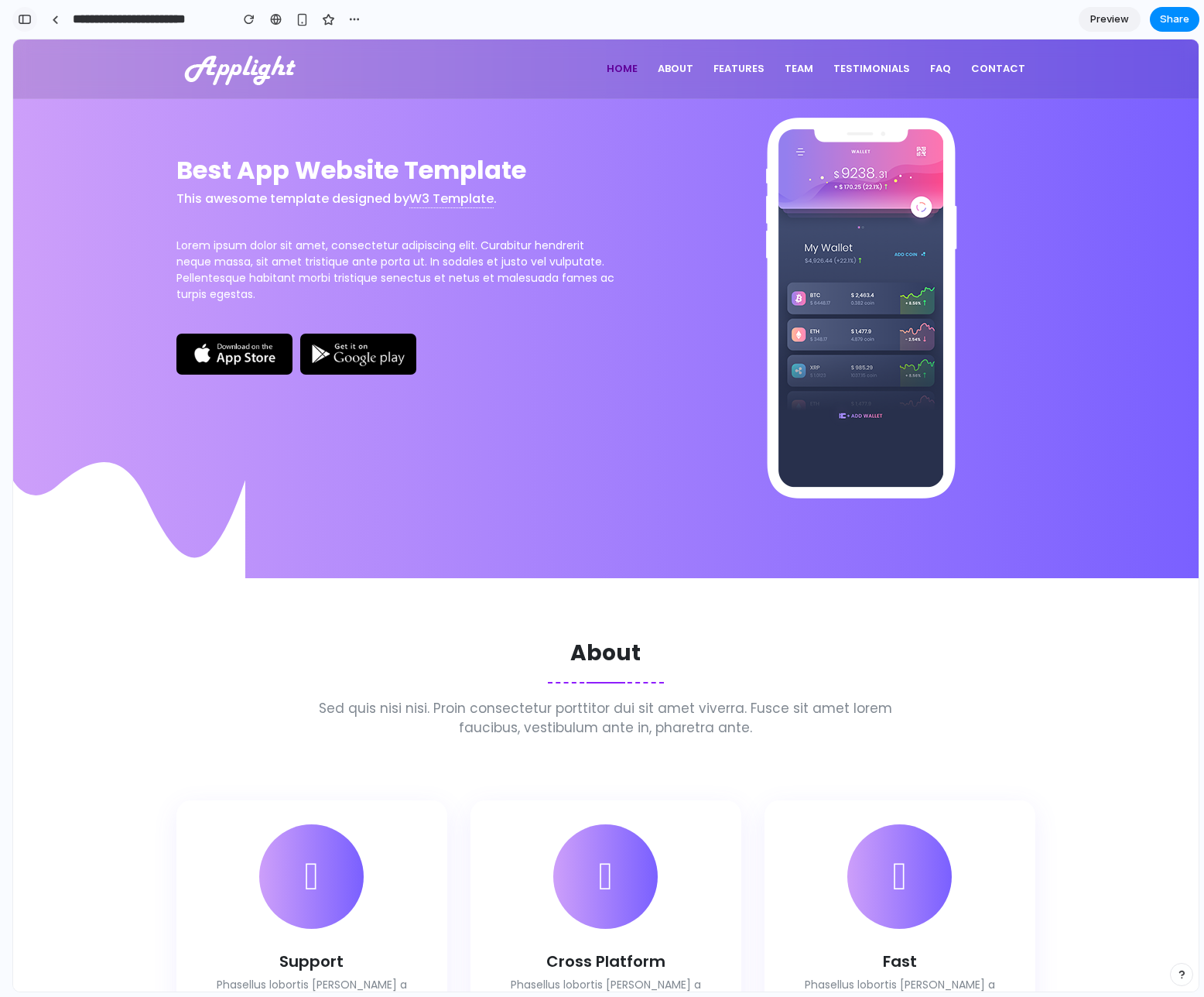
click at [27, 12] on button "button" at bounding box center [24, 19] width 25 height 25
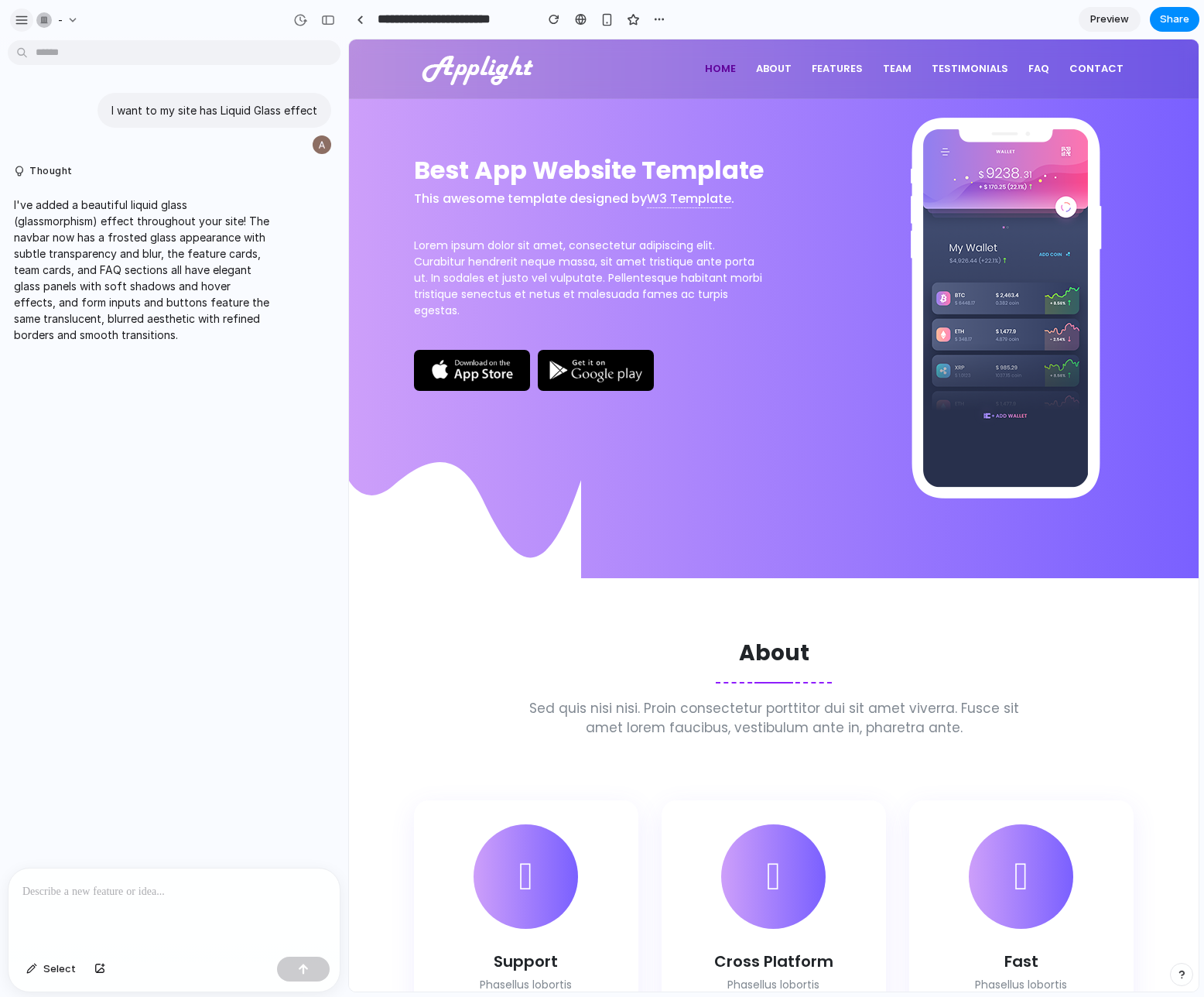
click at [21, 16] on div "button" at bounding box center [22, 20] width 14 height 14
click at [22, 24] on div "button" at bounding box center [22, 20] width 14 height 14
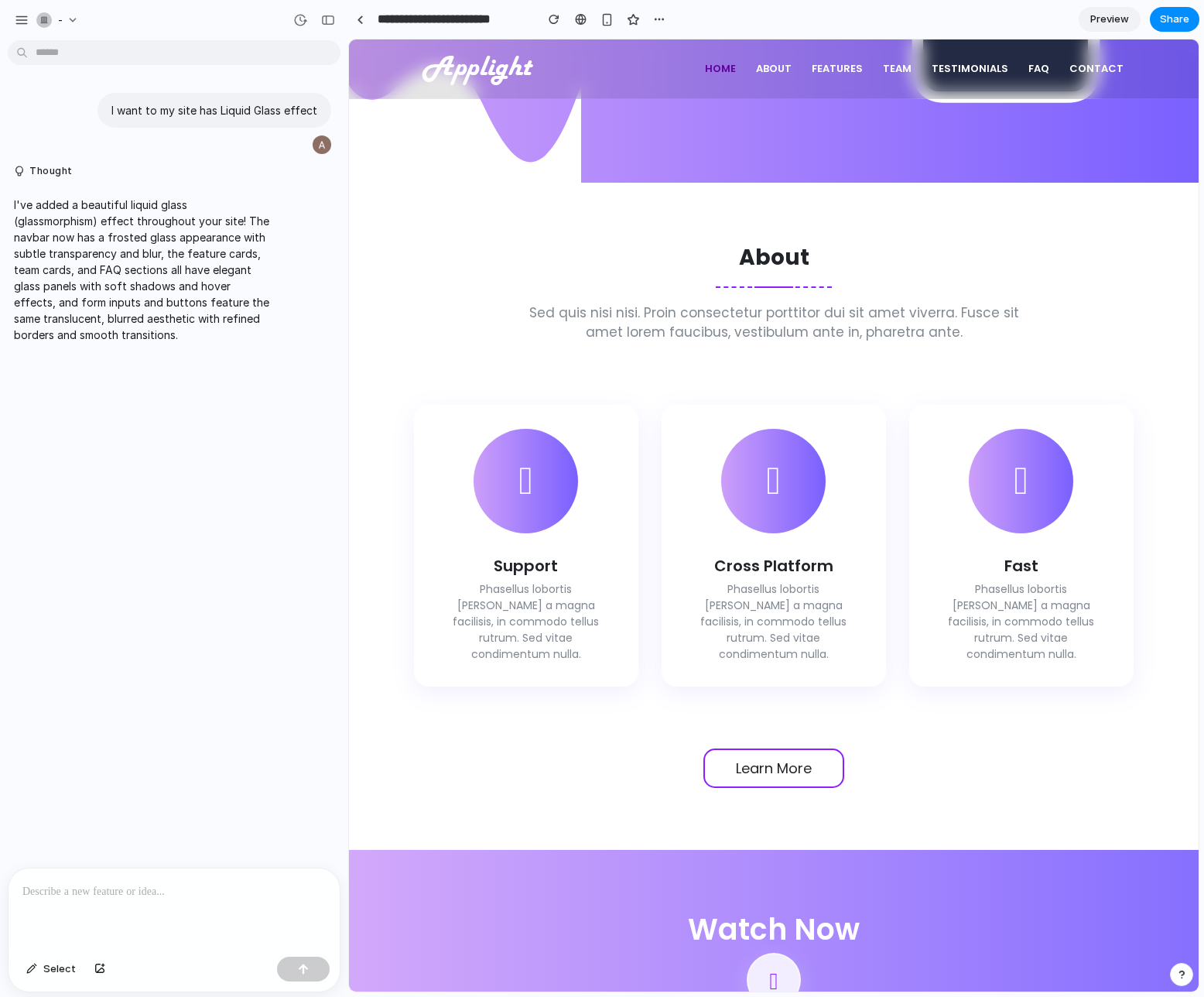
scroll to position [398, 0]
